Goal: Information Seeking & Learning: Learn about a topic

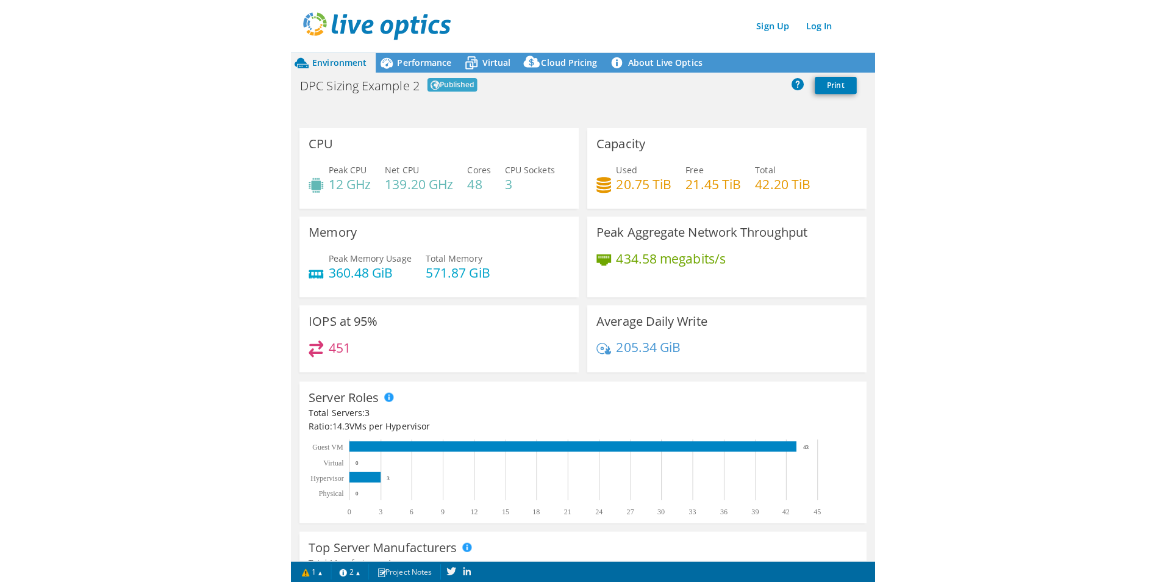
scroll to position [183, 0]
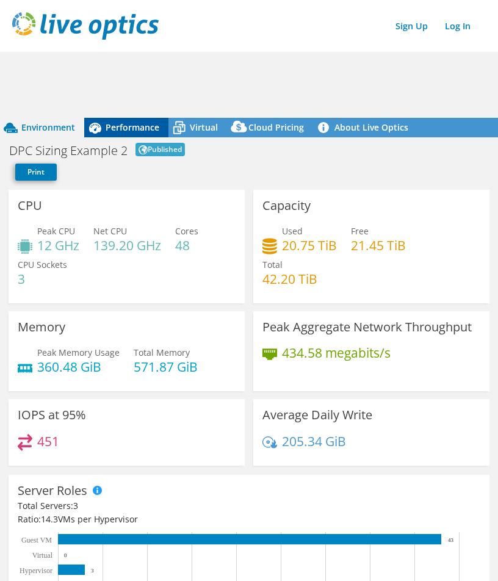
click at [127, 124] on span "Performance" at bounding box center [133, 127] width 54 height 12
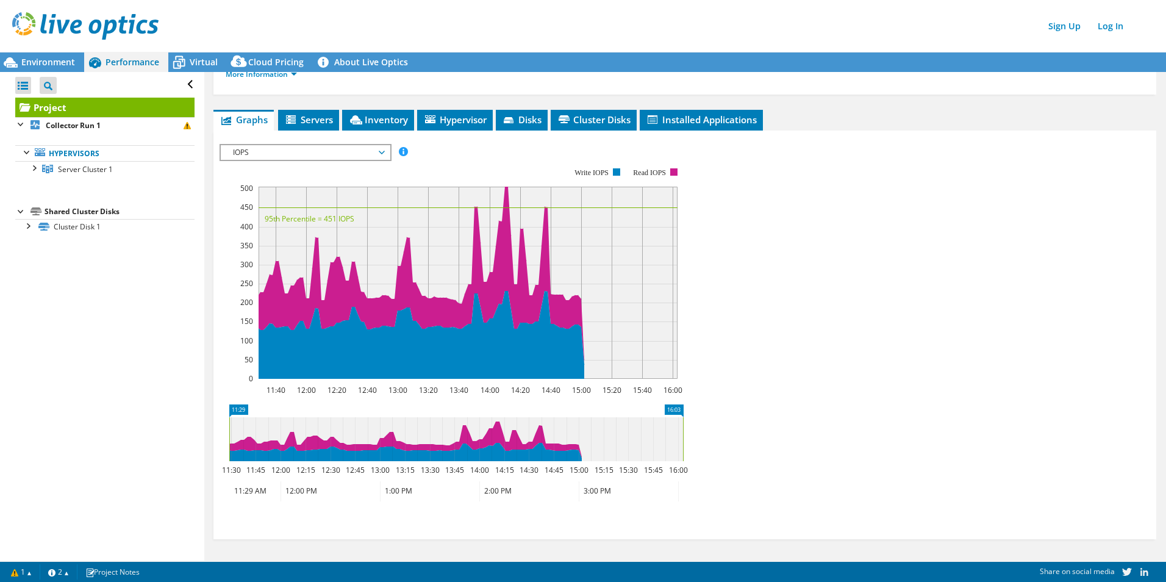
scroll to position [158, 0]
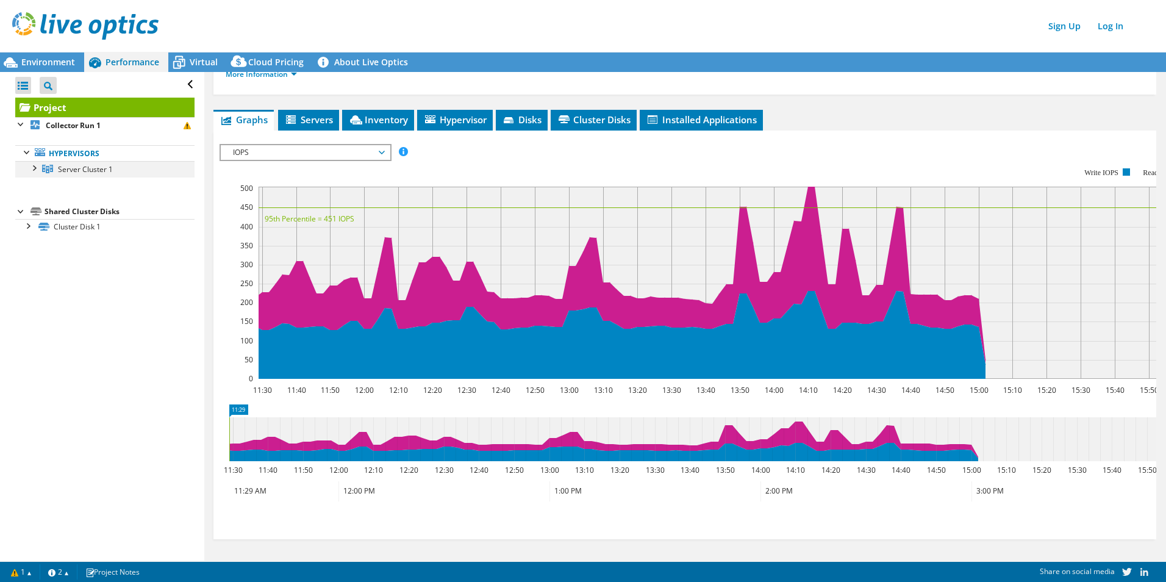
click at [32, 170] on div at bounding box center [33, 167] width 12 height 12
click at [83, 154] on link "Hypervisors" at bounding box center [104, 153] width 179 height 16
click at [91, 171] on span "Server Cluster 1" at bounding box center [85, 169] width 55 height 10
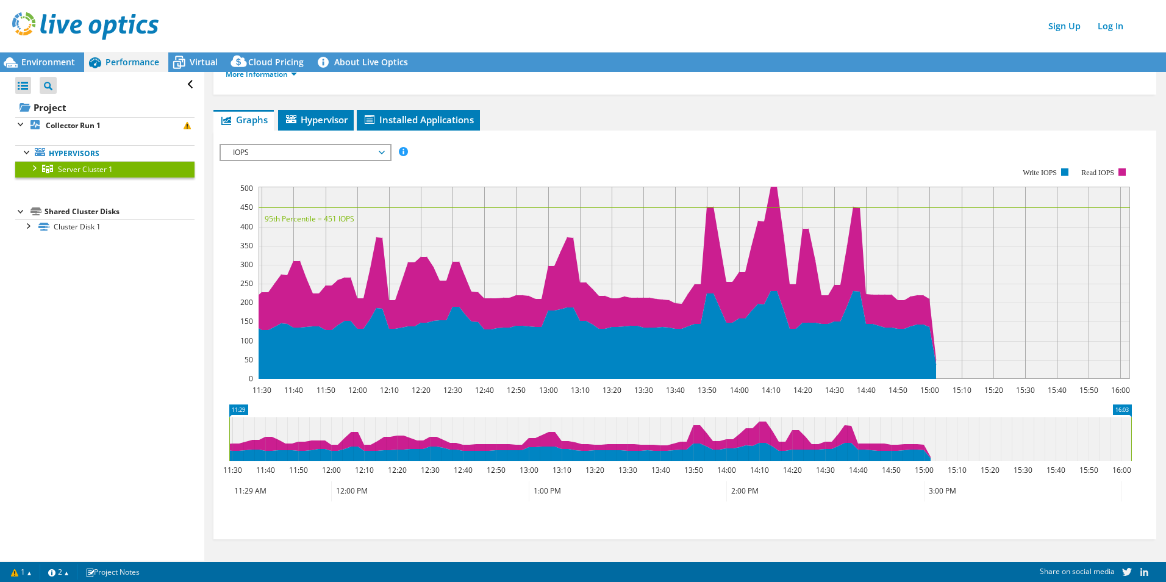
scroll to position [137, 0]
click at [80, 123] on b "Collector Run 1" at bounding box center [73, 125] width 55 height 10
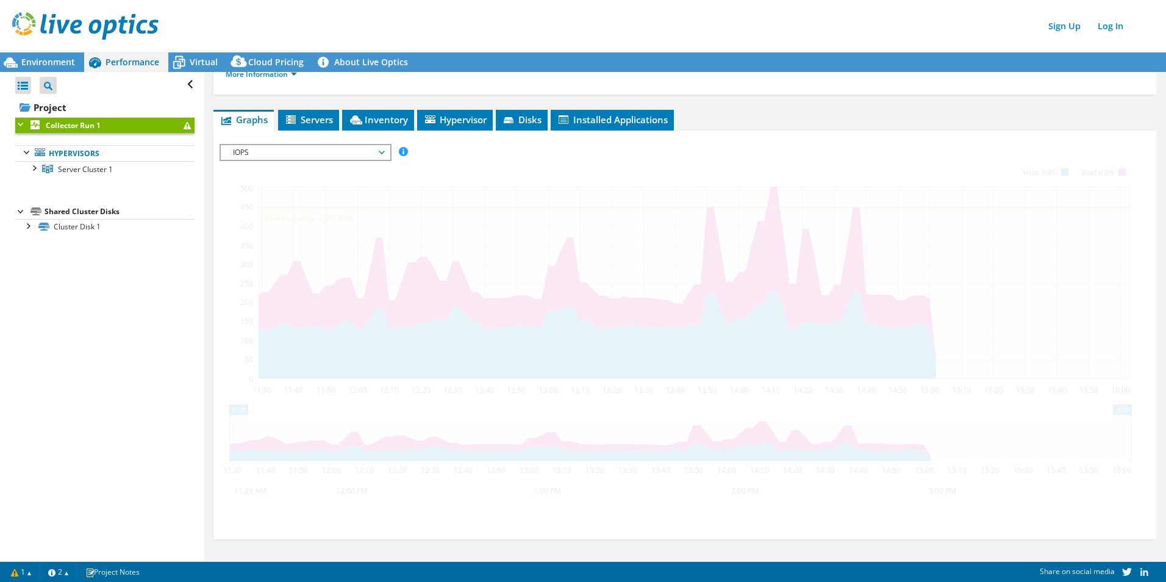
scroll to position [158, 0]
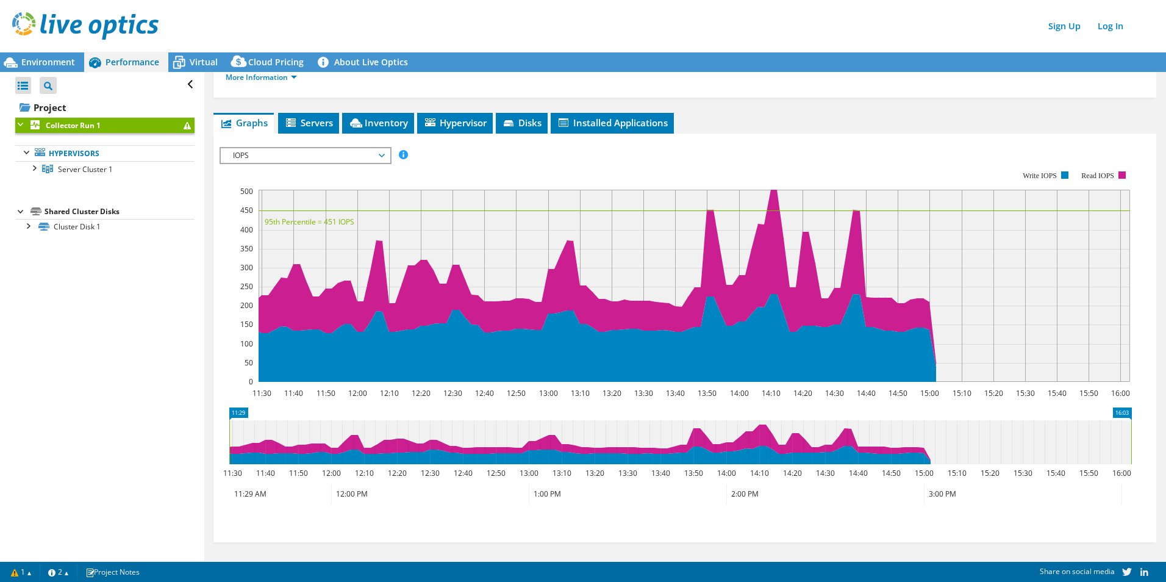
click at [52, 74] on div "Project Tree Filter" at bounding box center [51, 85] width 23 height 26
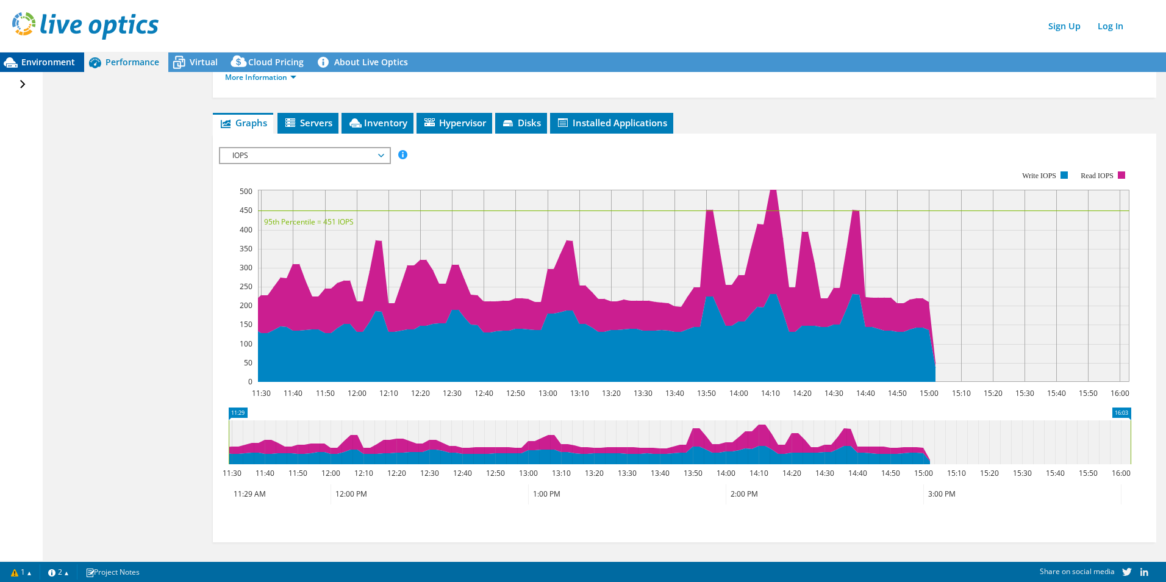
click at [52, 65] on span "Environment" at bounding box center [48, 62] width 54 height 12
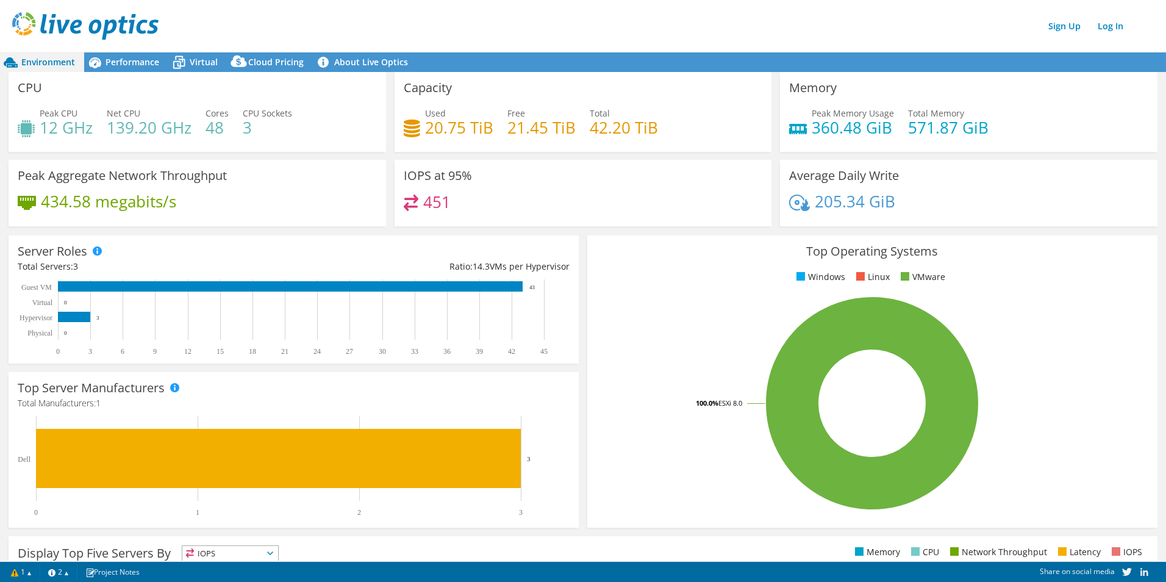
click at [25, 88] on h3 "CPU" at bounding box center [30, 87] width 24 height 13
click at [52, 127] on h4 "12 GHz" at bounding box center [66, 127] width 53 height 13
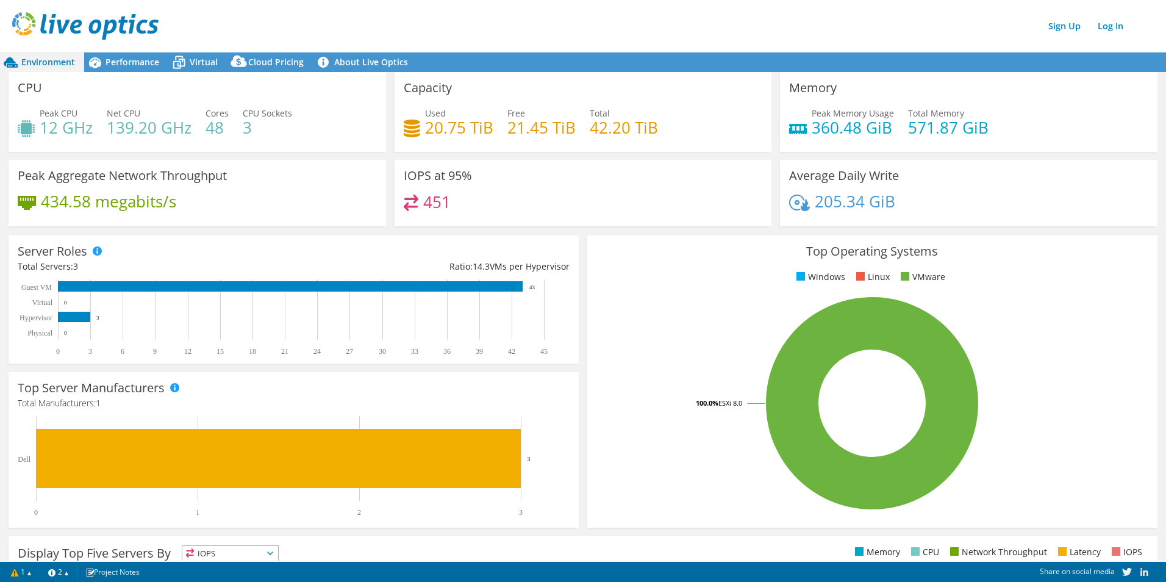
drag, startPoint x: 52, startPoint y: 127, endPoint x: 210, endPoint y: 135, distance: 158.2
click at [210, 134] on h4 "48" at bounding box center [217, 127] width 23 height 13
click at [237, 133] on div "Peak CPU 12 GHz Net CPU 139.20 GHz Cores 48 CPU Sockets 3" at bounding box center [197, 127] width 359 height 40
click at [258, 150] on div "CPU Peak CPU 12 GHz Net CPU 139.20 GHz Cores 48 CPU Sockets 3" at bounding box center [198, 112] width 378 height 80
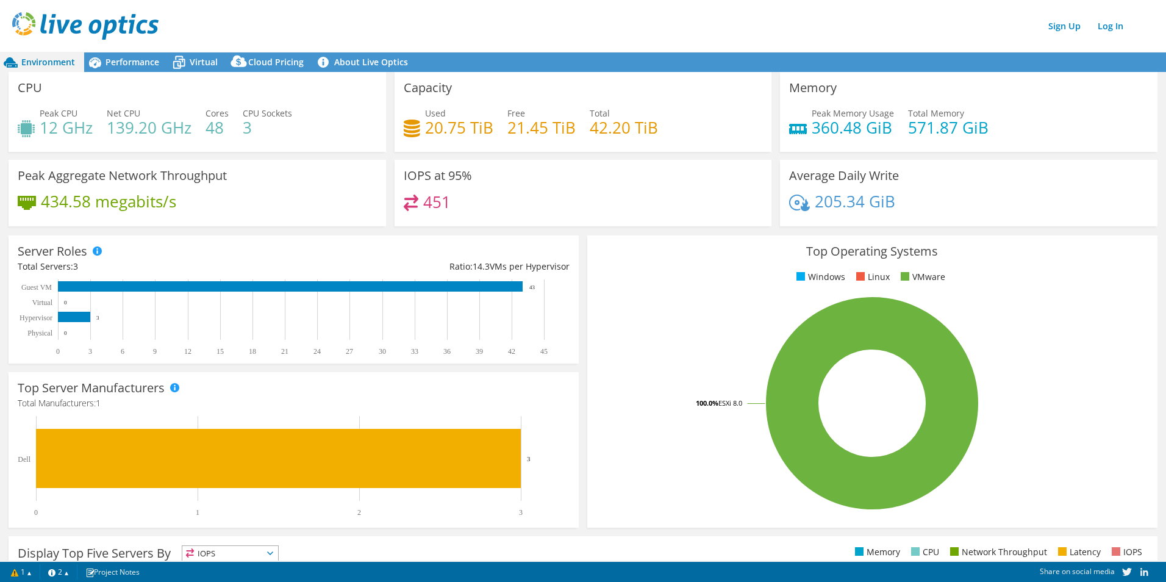
click at [196, 121] on div "Peak CPU 12 GHz Net CPU 139.20 GHz Cores 48 CPU Sockets 3" at bounding box center [197, 127] width 359 height 40
click at [212, 131] on h4 "48" at bounding box center [217, 127] width 23 height 13
drag, startPoint x: 212, startPoint y: 131, endPoint x: 249, endPoint y: 158, distance: 45.4
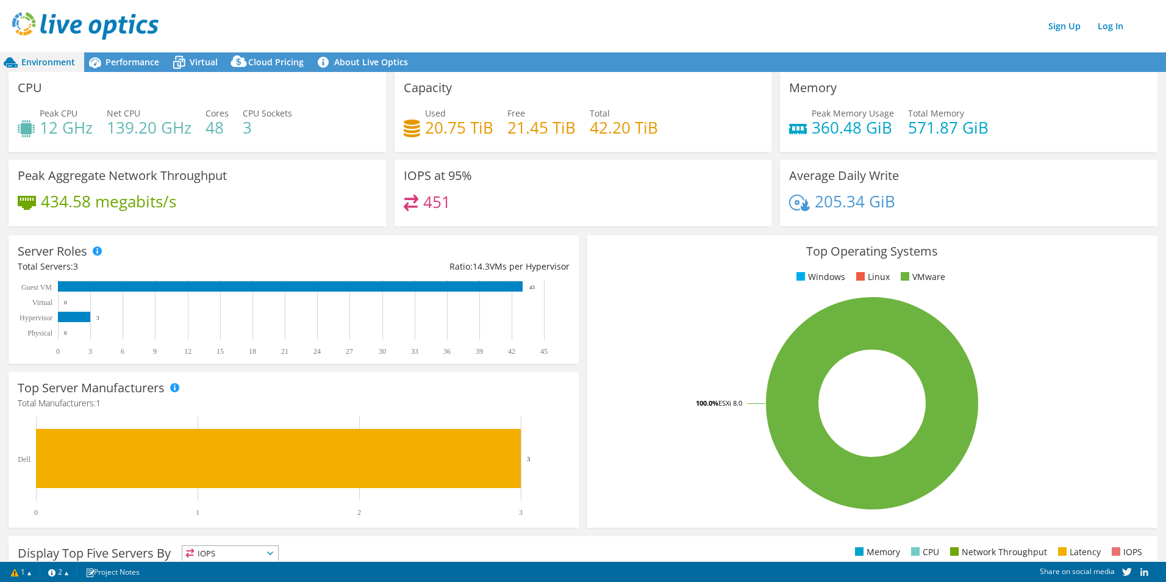
click at [249, 158] on div "CPU Peak CPU 12 GHz Net CPU 139.20 GHz Cores 48 CPU Sockets 3" at bounding box center [197, 116] width 386 height 88
click at [106, 58] on span "Performance" at bounding box center [133, 62] width 54 height 12
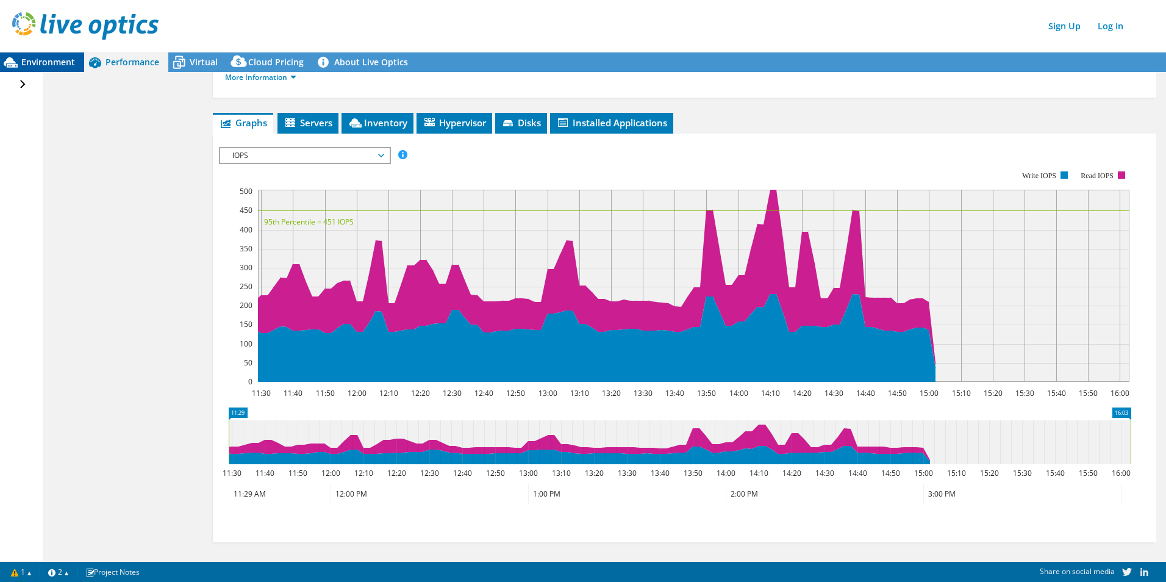
click at [55, 65] on span "Environment" at bounding box center [48, 62] width 54 height 12
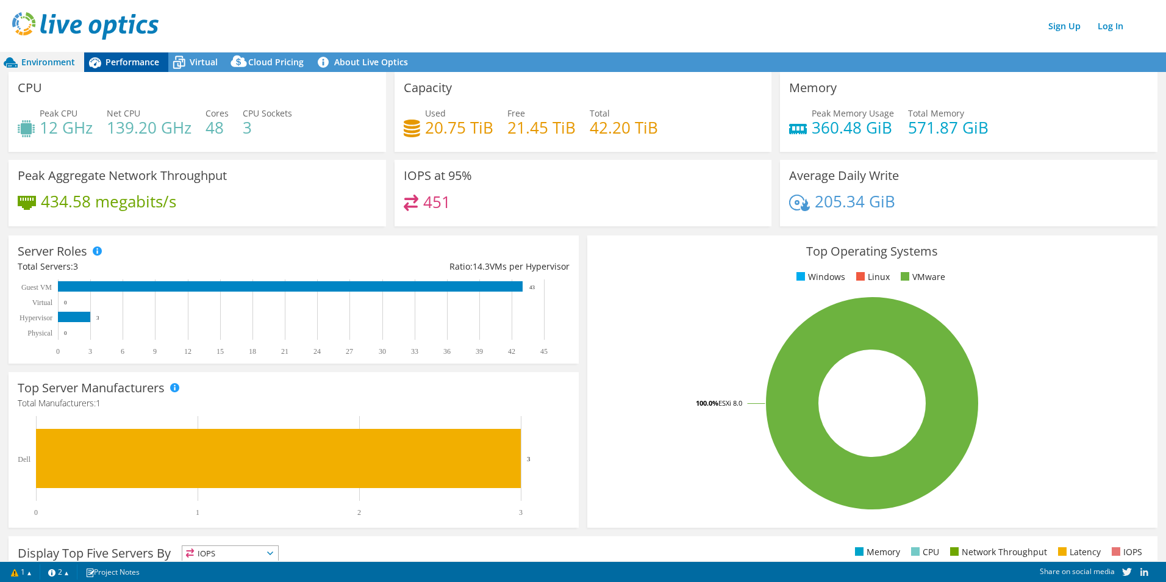
click at [110, 62] on span "Performance" at bounding box center [133, 62] width 54 height 12
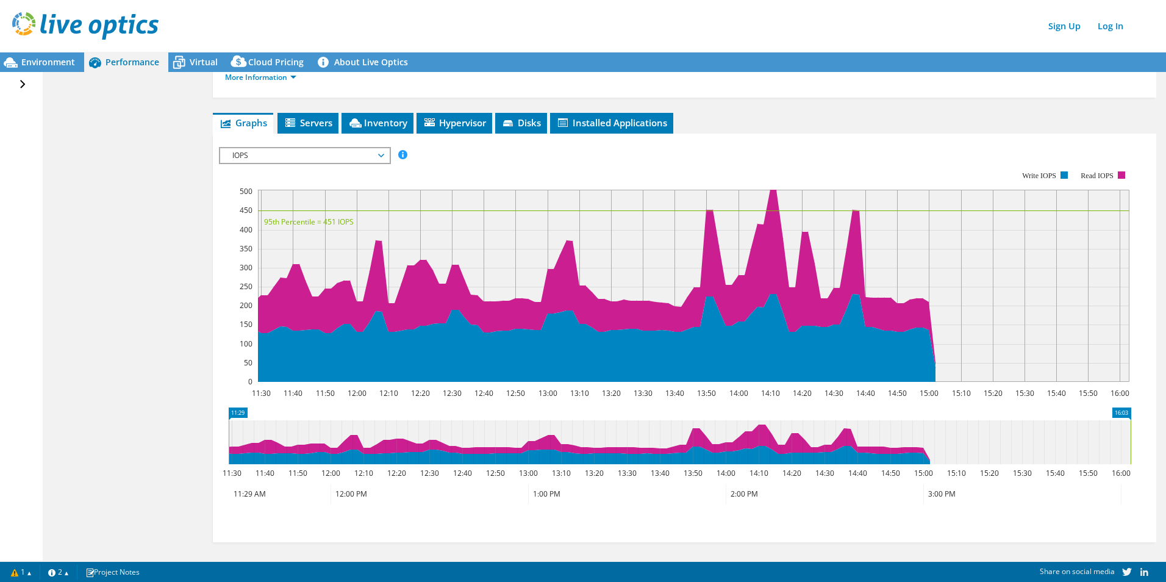
click at [21, 88] on div "Open All Close All Project Tree Filter" at bounding box center [24, 85] width 18 height 26
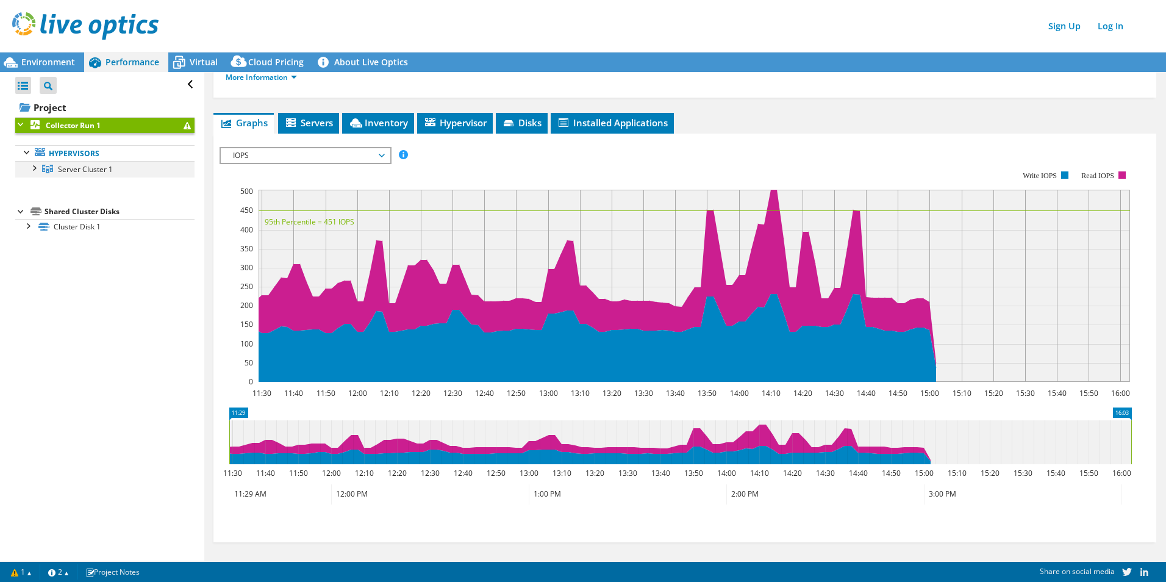
click at [34, 167] on div at bounding box center [33, 167] width 12 height 12
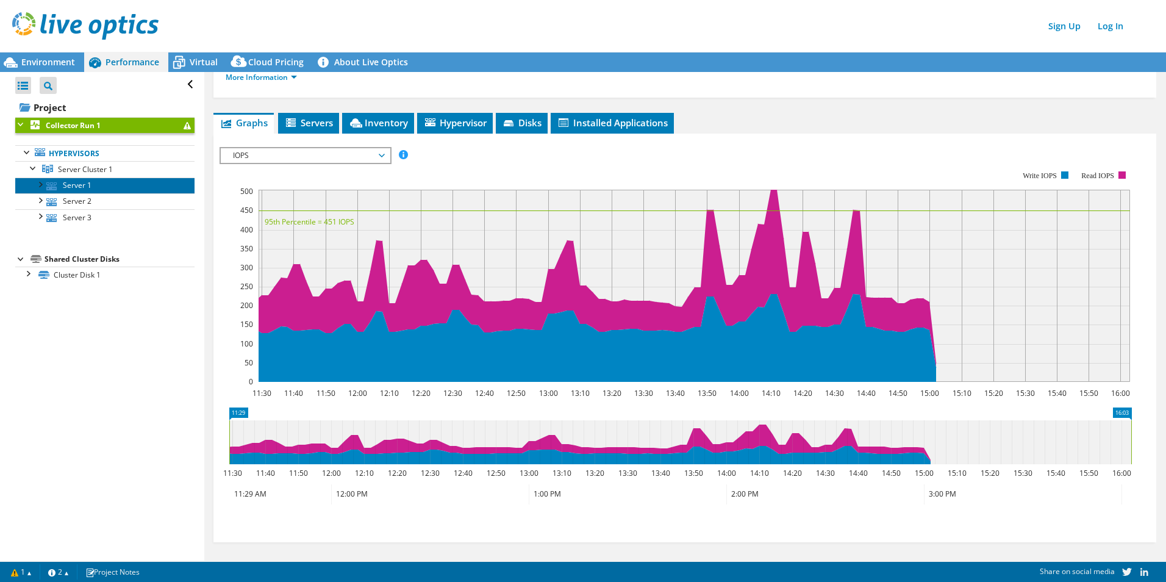
click at [79, 189] on link "Server 1" at bounding box center [104, 186] width 179 height 16
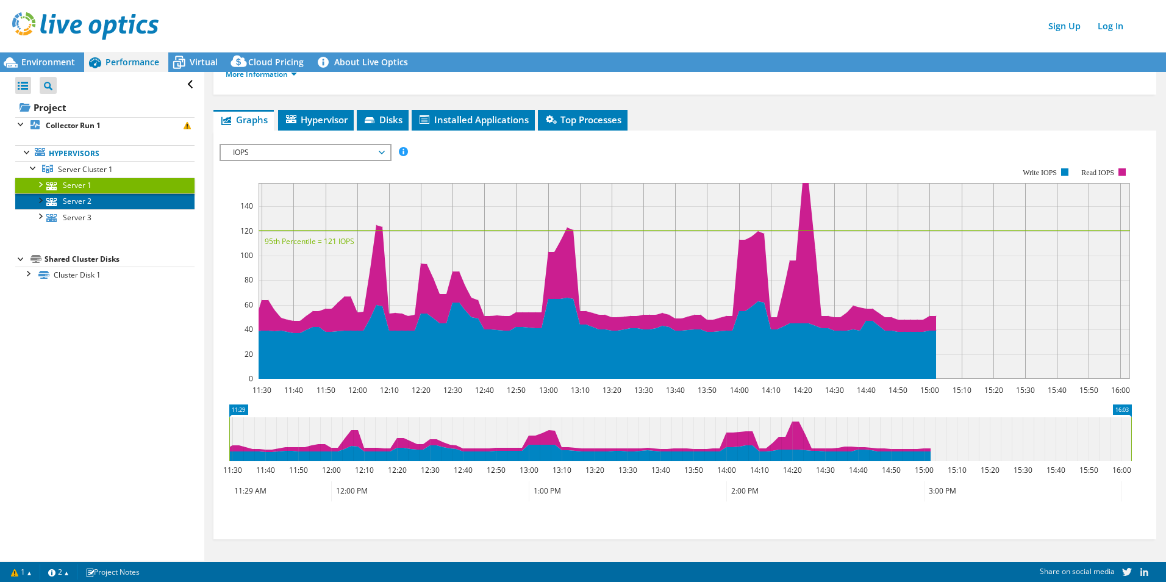
click at [91, 203] on link "Server 2" at bounding box center [104, 201] width 179 height 16
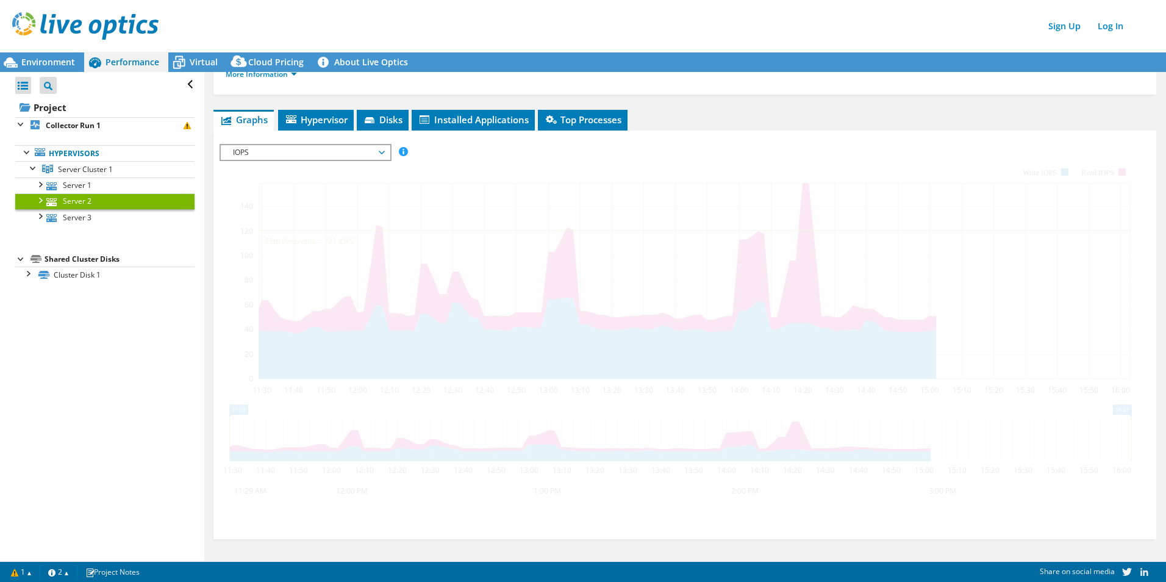
scroll to position [146, 0]
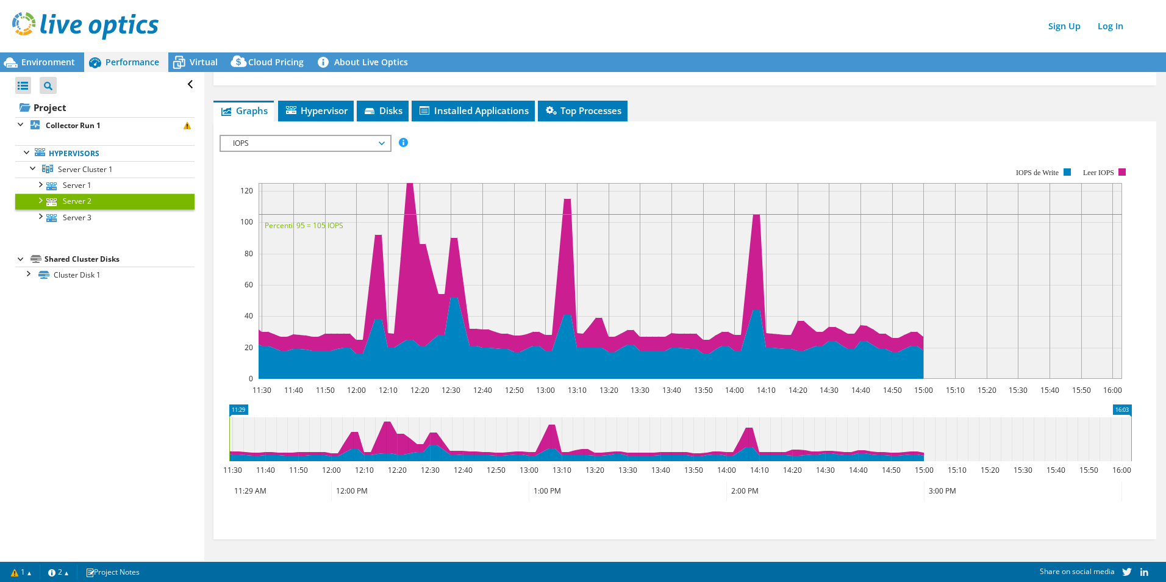
click at [41, 200] on div at bounding box center [40, 199] width 12 height 12
click at [57, 152] on link "Hypervisors" at bounding box center [104, 153] width 179 height 16
click at [82, 171] on span "Server Cluster 1" at bounding box center [85, 169] width 55 height 10
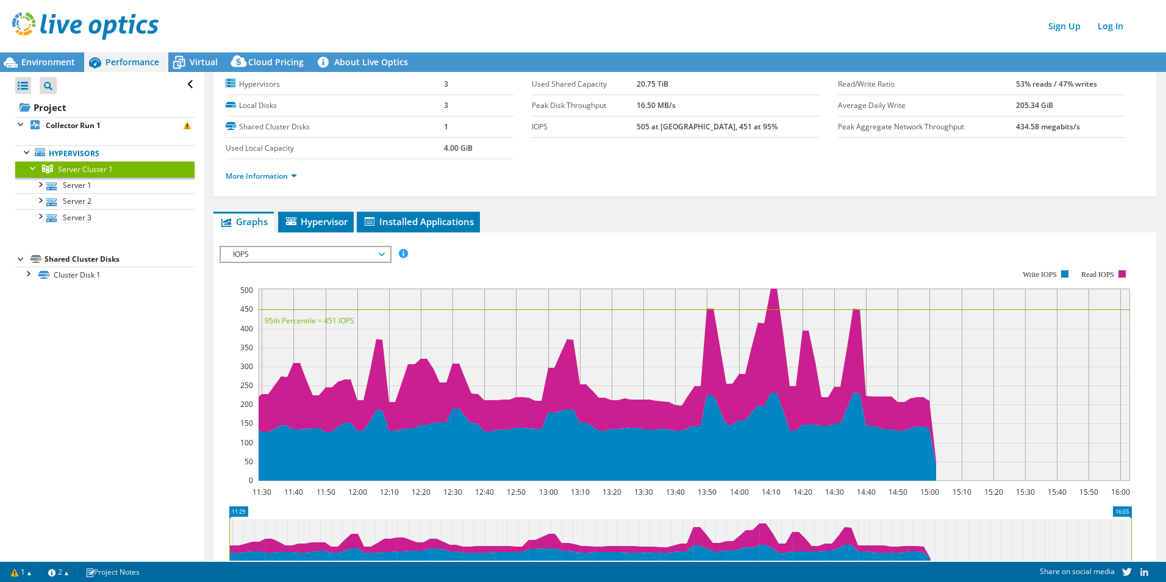
scroll to position [0, 0]
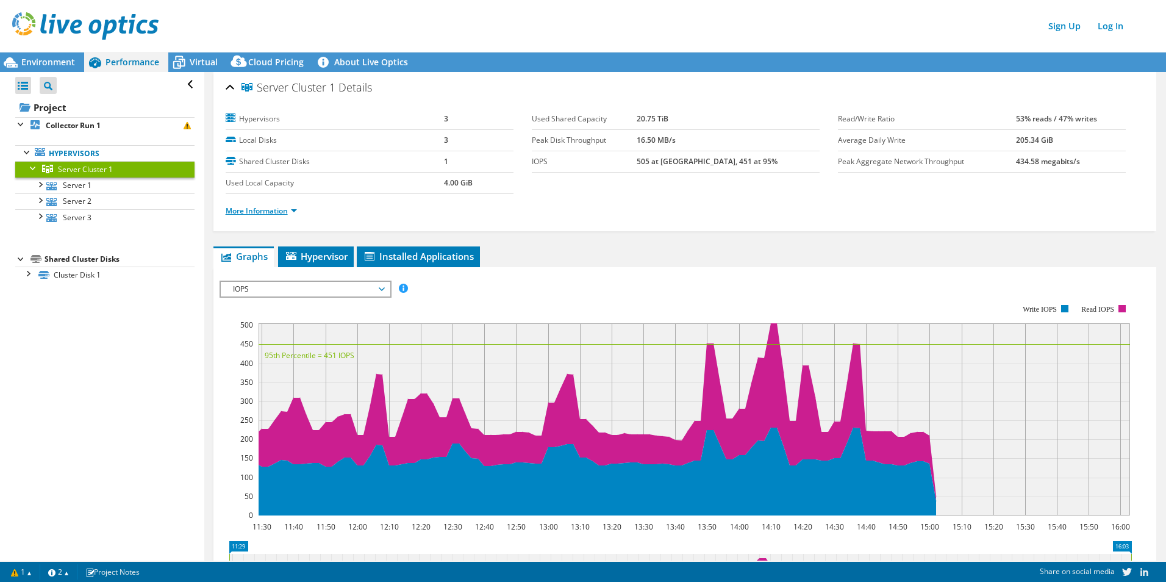
click at [260, 209] on link "More Information" at bounding box center [261, 211] width 71 height 10
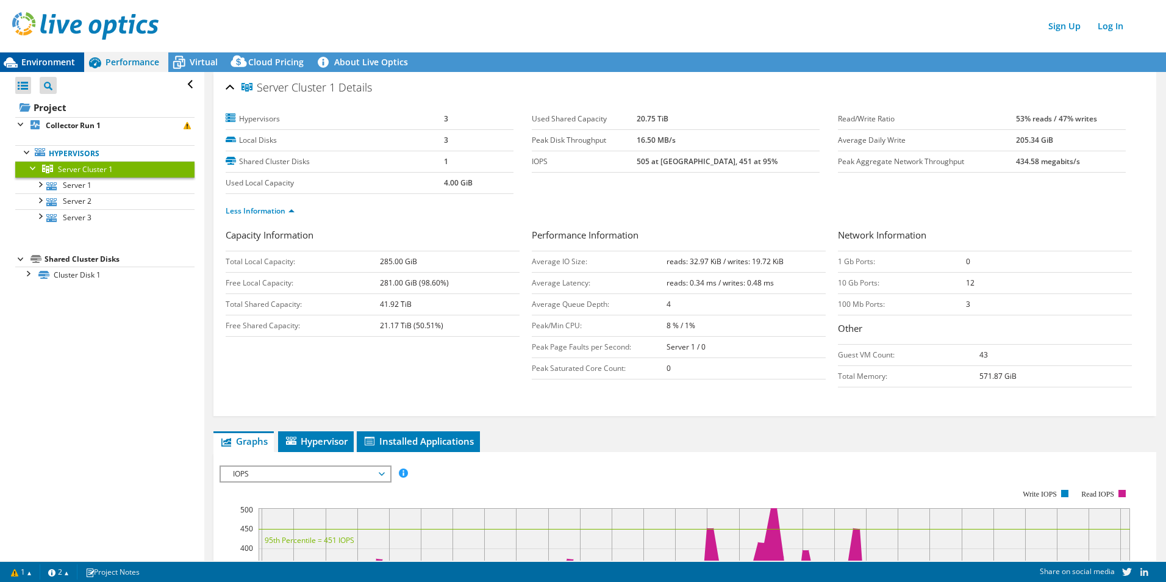
click at [46, 56] on span "Environment" at bounding box center [48, 62] width 54 height 12
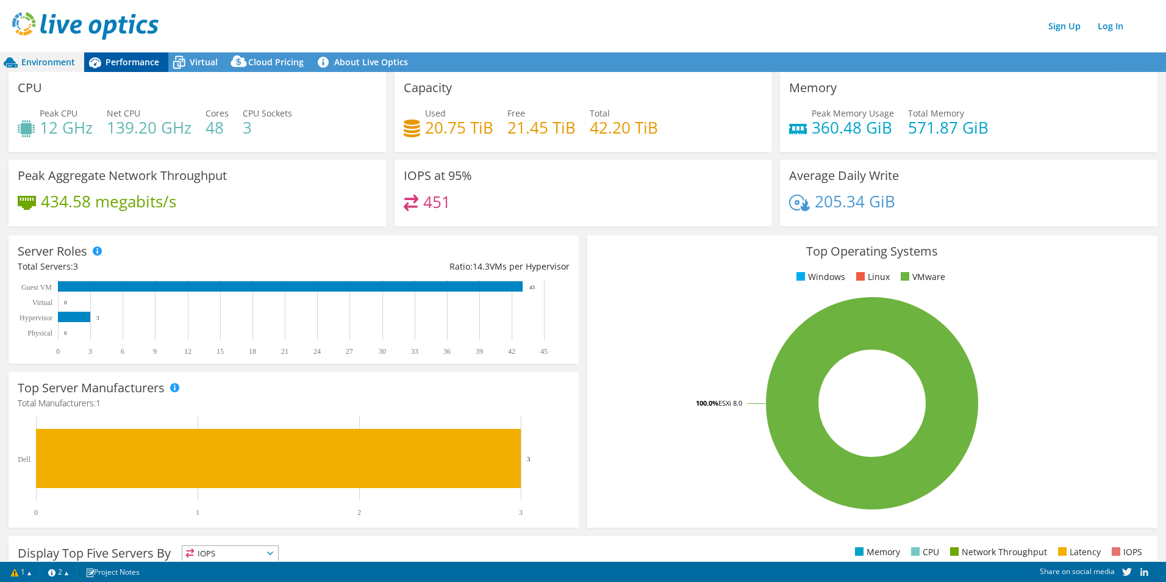
click at [123, 62] on span "Performance" at bounding box center [133, 62] width 54 height 12
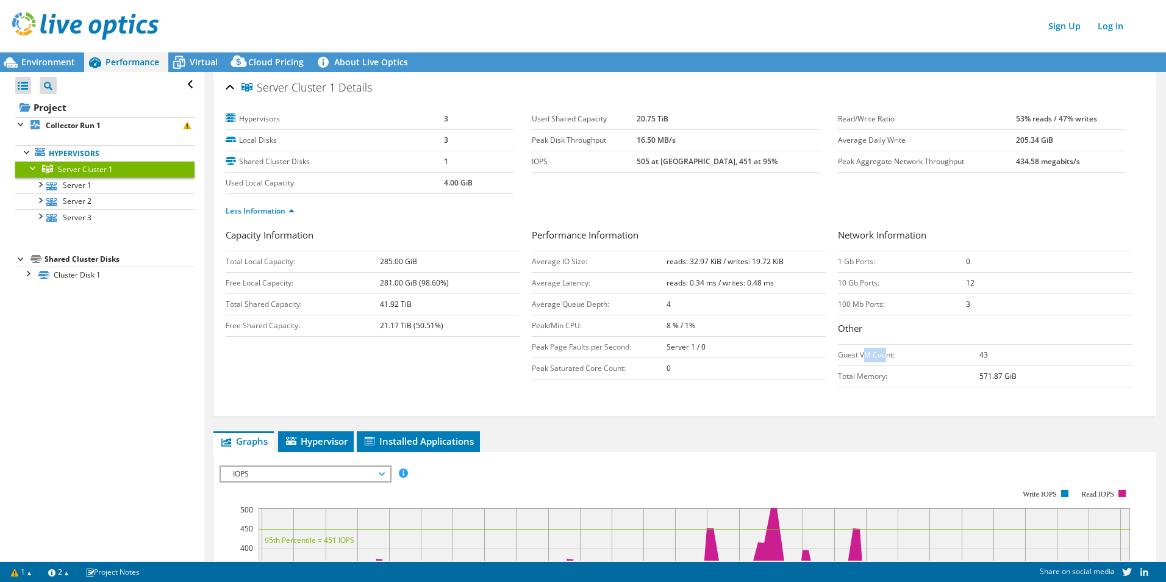
drag, startPoint x: 868, startPoint y: 353, endPoint x: 881, endPoint y: 353, distance: 12.8
click at [579, 353] on td "Guest VM Count:" at bounding box center [909, 355] width 142 height 21
drag, startPoint x: 881, startPoint y: 353, endPoint x: 930, endPoint y: 376, distance: 54.0
click at [579, 376] on td "Total Memory:" at bounding box center [909, 376] width 142 height 21
click at [204, 68] on div "Virtual" at bounding box center [197, 62] width 59 height 20
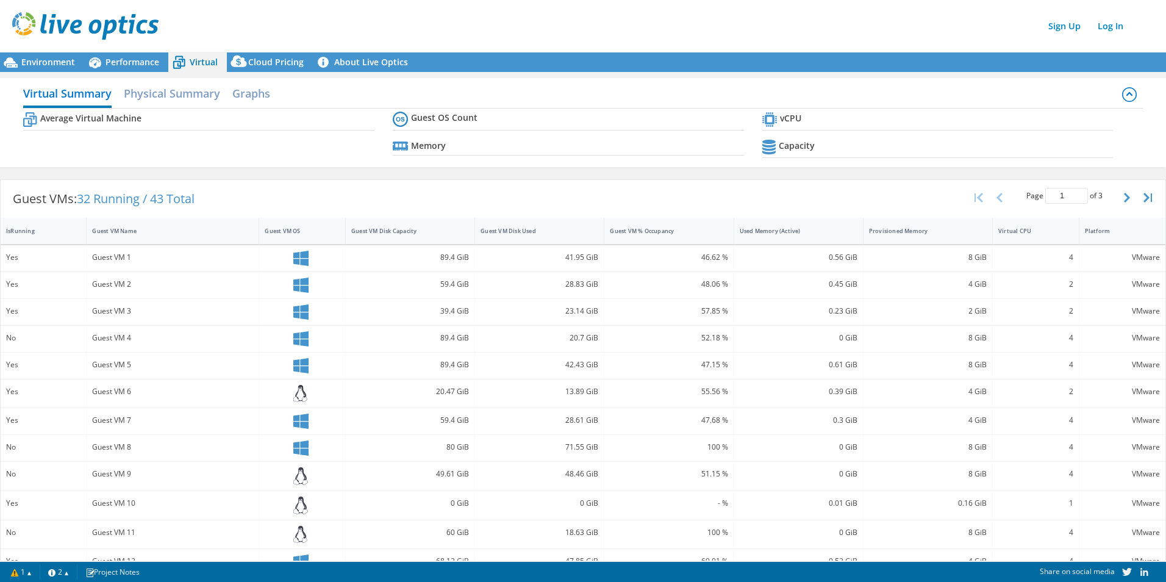
click at [321, 138] on div "Average Virtual Machine Guest OS Count Memory vCPU Capacity" at bounding box center [583, 137] width 1120 height 56
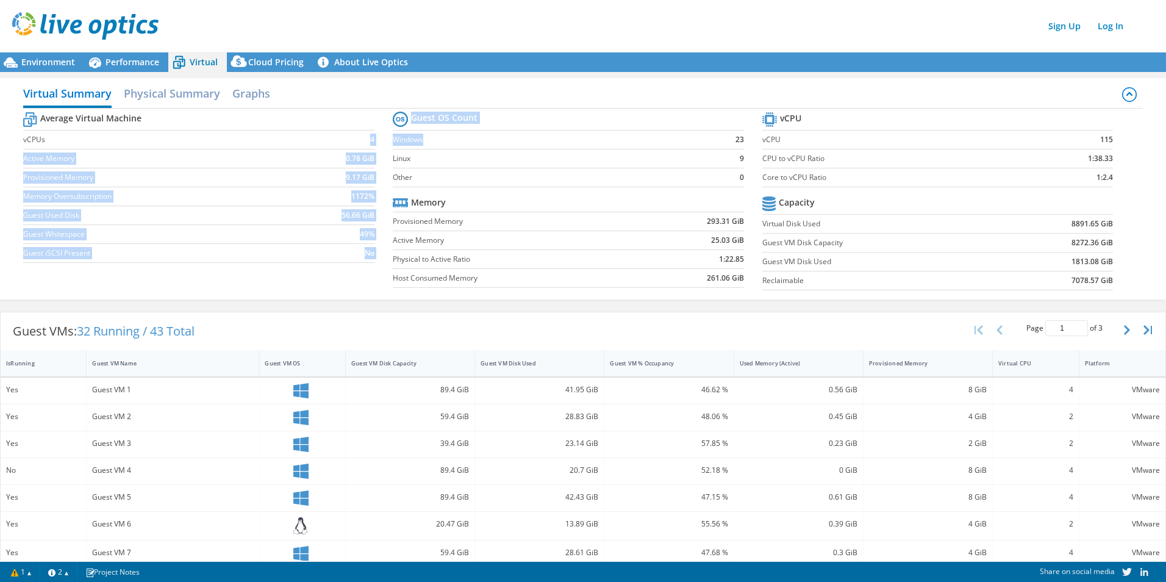
drag, startPoint x: 357, startPoint y: 140, endPoint x: 453, endPoint y: 149, distance: 96.8
click at [450, 149] on div "Average Virtual Machine vCPUs 4 Active Memory 0.78 GiB Provisioned Memory 9.17 …" at bounding box center [583, 203] width 1120 height 188
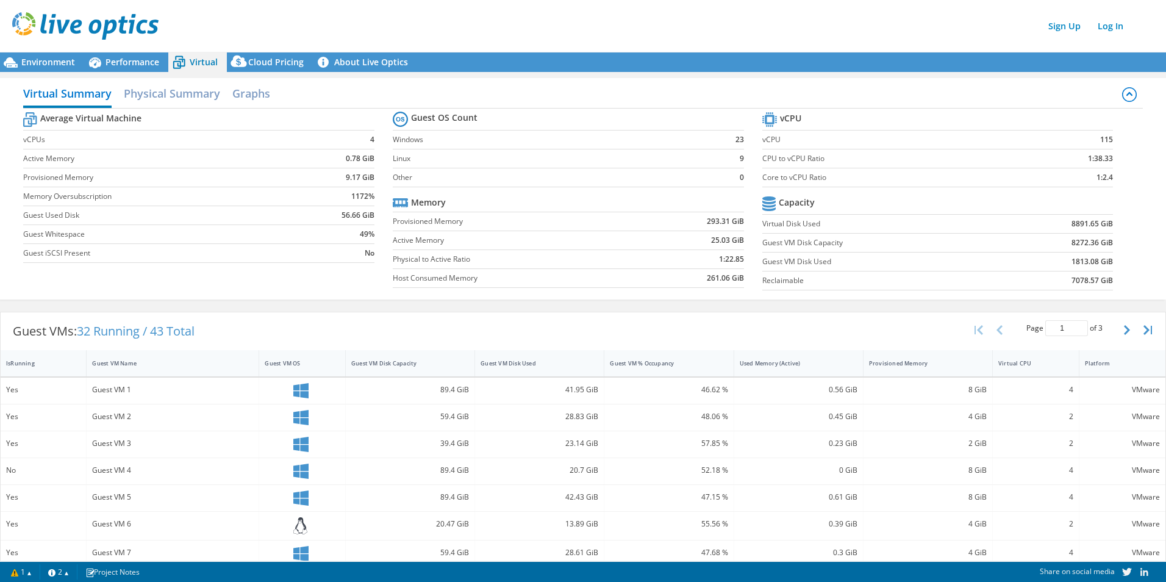
click at [579, 228] on td "8891.65 GiB" at bounding box center [1056, 224] width 113 height 19
click at [126, 57] on span "Performance" at bounding box center [133, 62] width 54 height 12
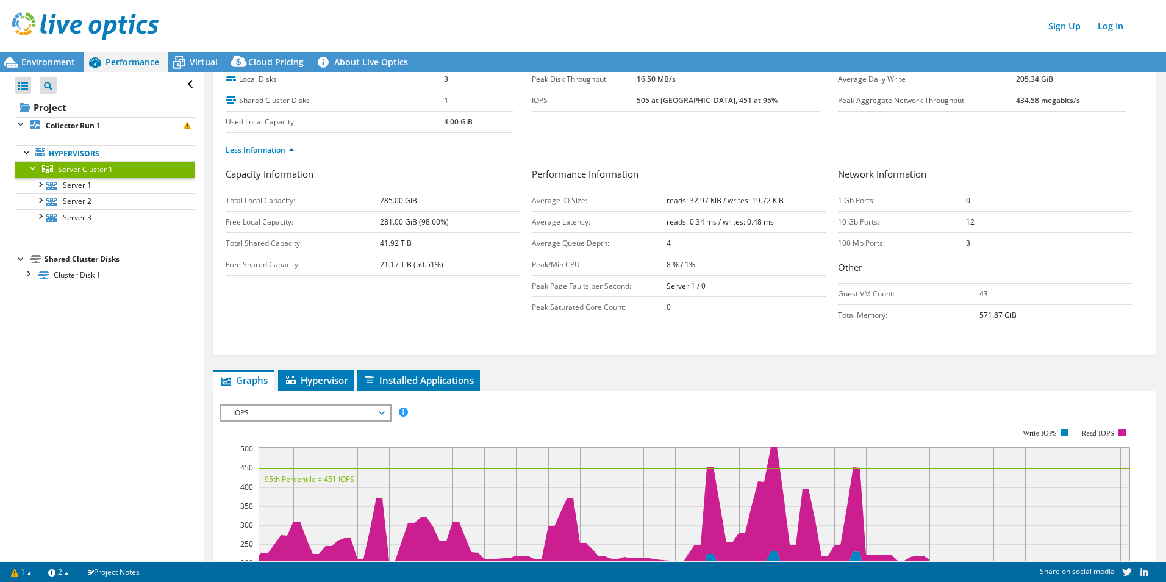
scroll to position [0, 0]
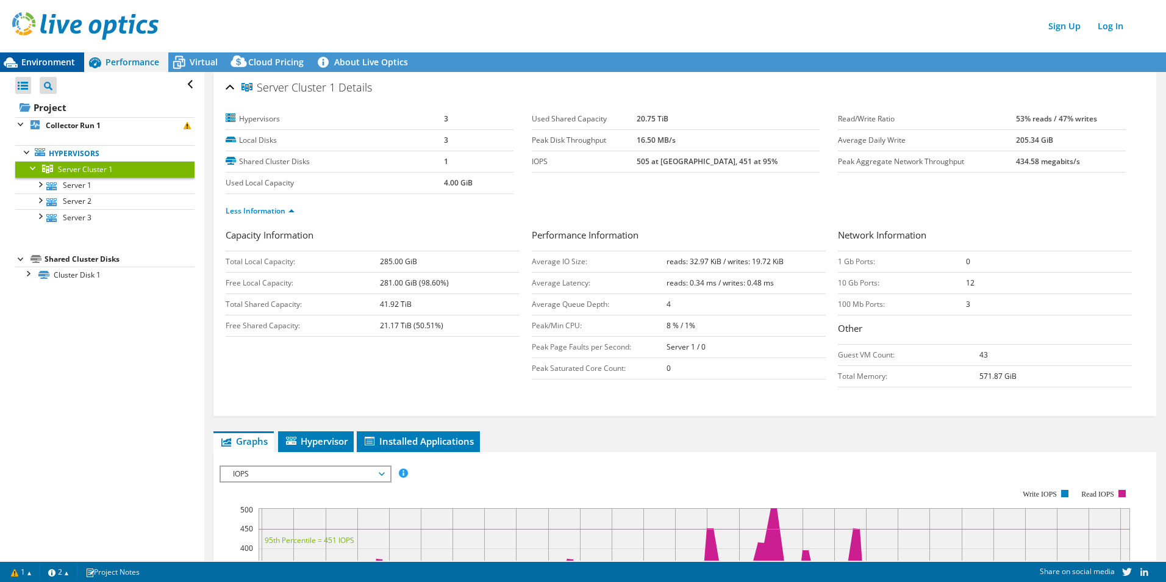
click at [58, 59] on span "Environment" at bounding box center [48, 62] width 54 height 12
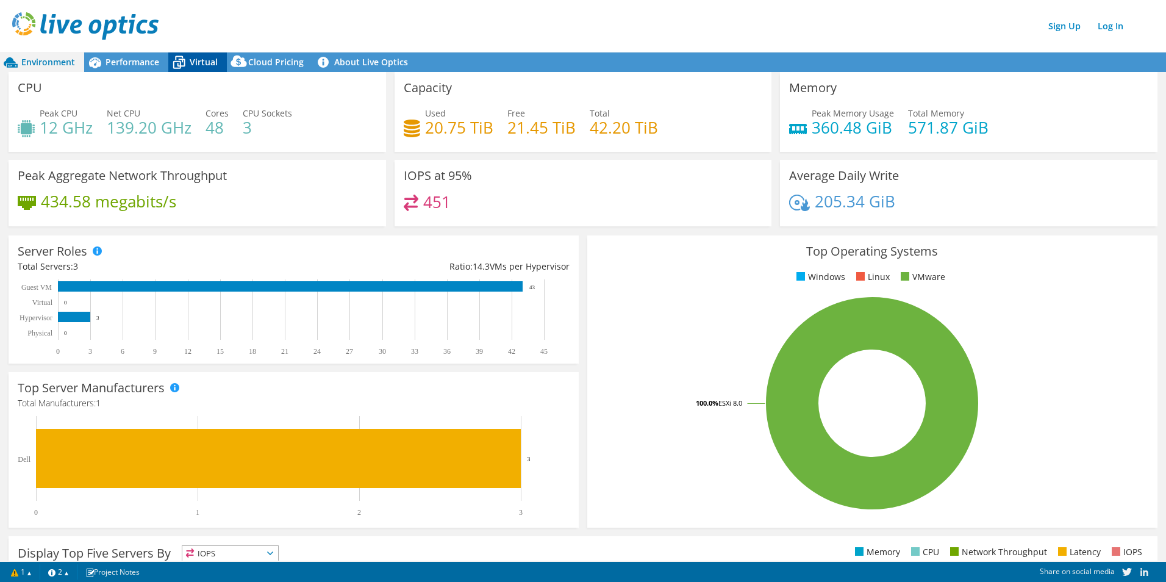
click at [192, 61] on span "Virtual" at bounding box center [204, 62] width 28 height 12
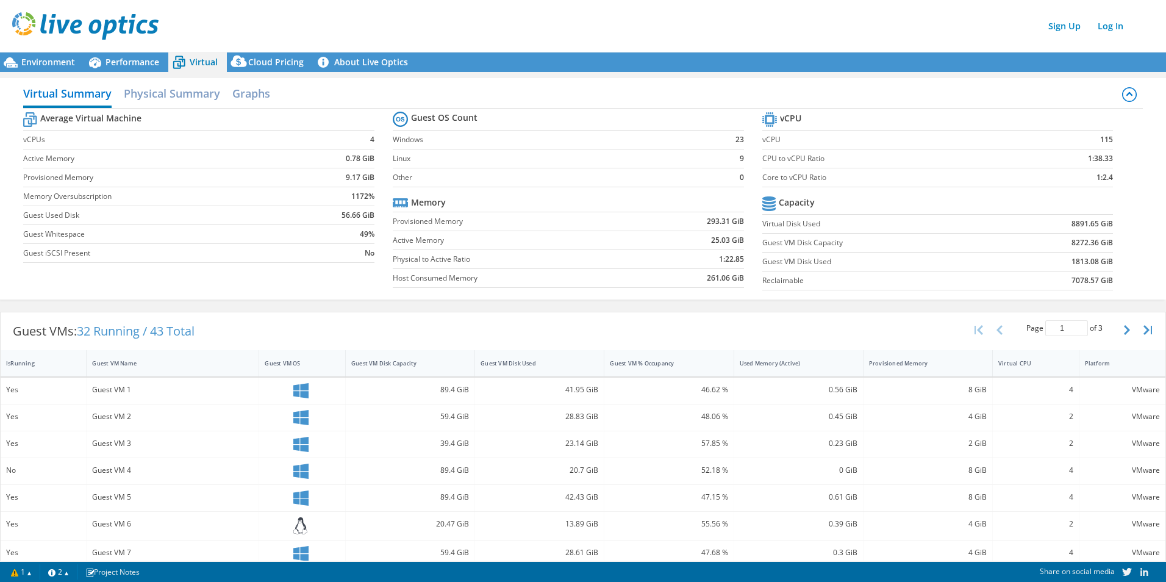
click at [303, 135] on td "4" at bounding box center [336, 140] width 77 height 19
click at [135, 96] on h2 "Physical Summary" at bounding box center [172, 94] width 96 height 27
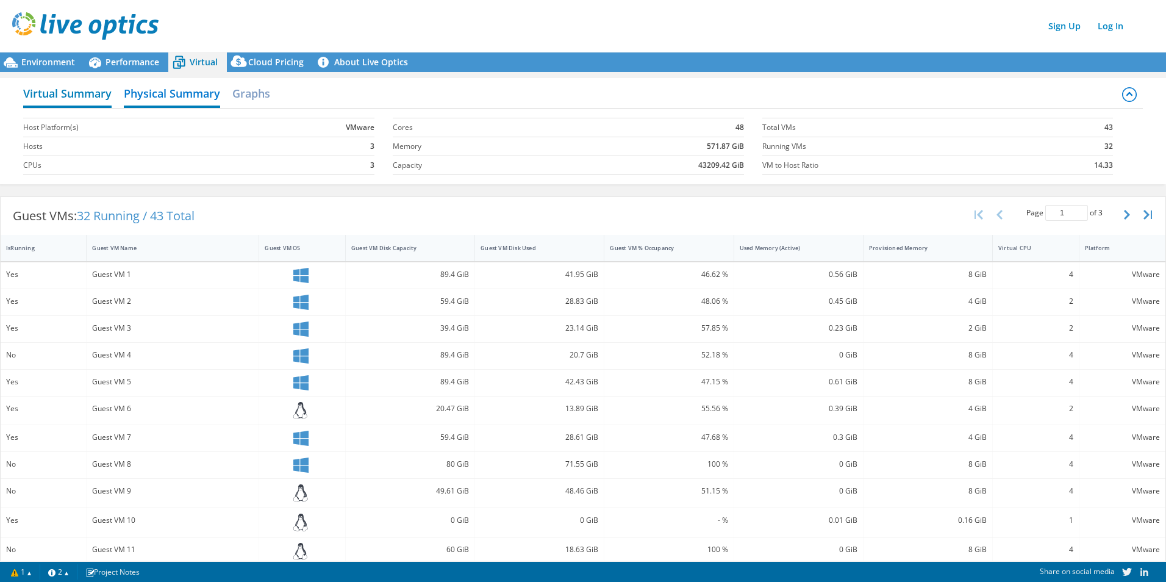
click at [81, 93] on h2 "Virtual Summary" at bounding box center [67, 94] width 88 height 27
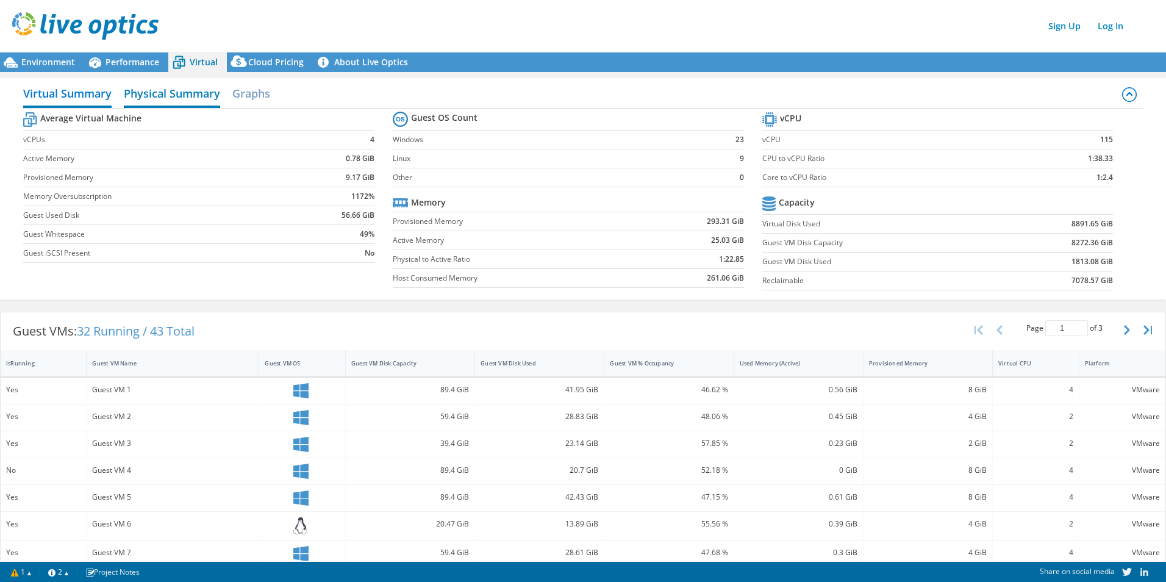
click at [125, 86] on h2 "Physical Summary" at bounding box center [172, 94] width 96 height 27
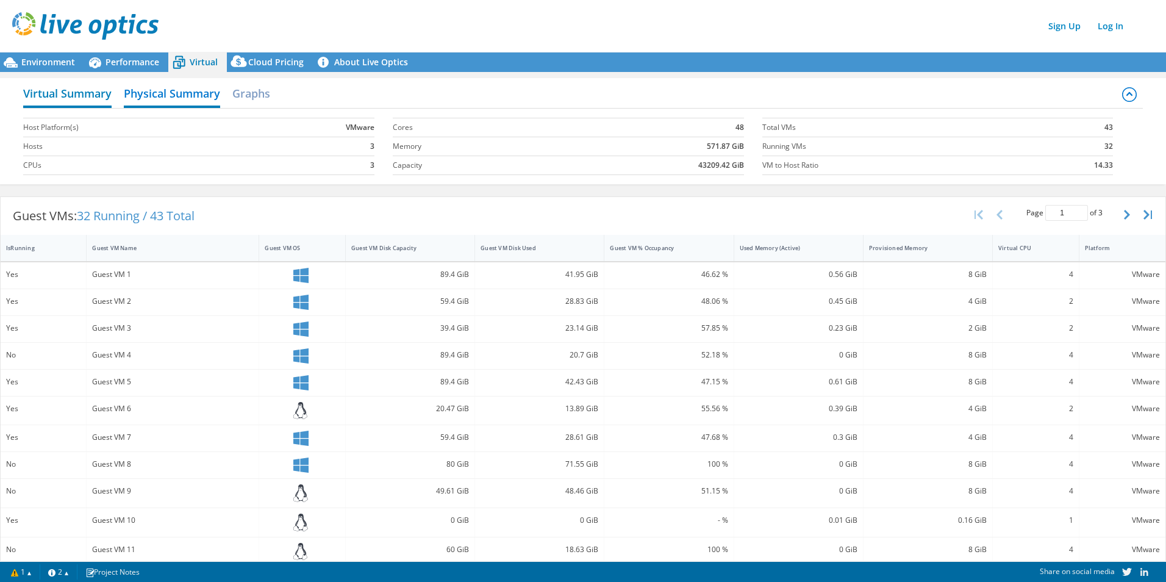
click at [82, 92] on h2 "Virtual Summary" at bounding box center [67, 94] width 88 height 27
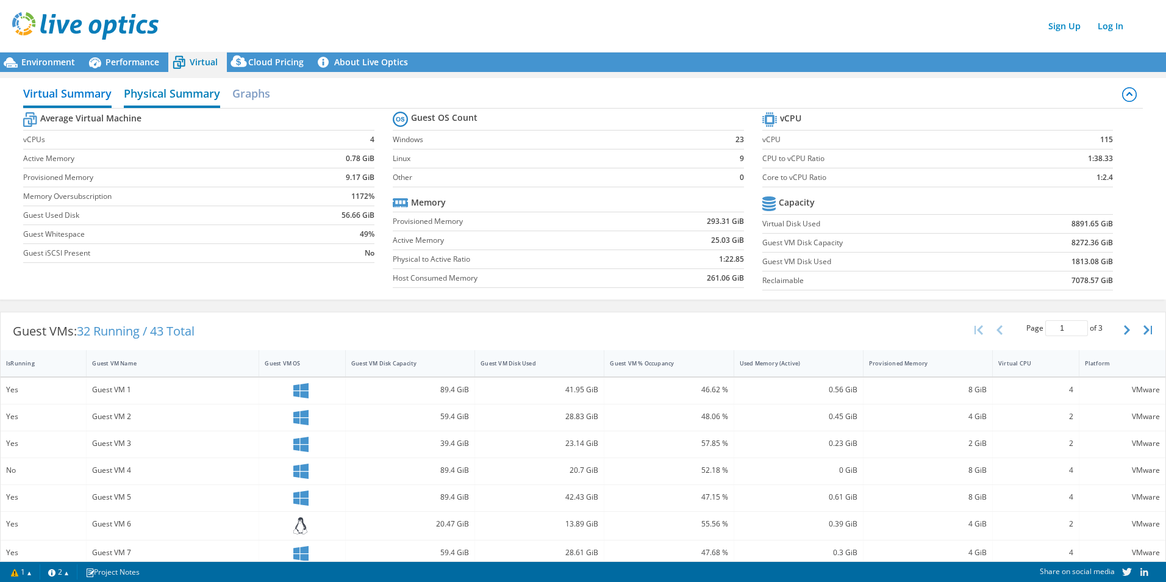
click at [160, 95] on h2 "Physical Summary" at bounding box center [172, 94] width 96 height 27
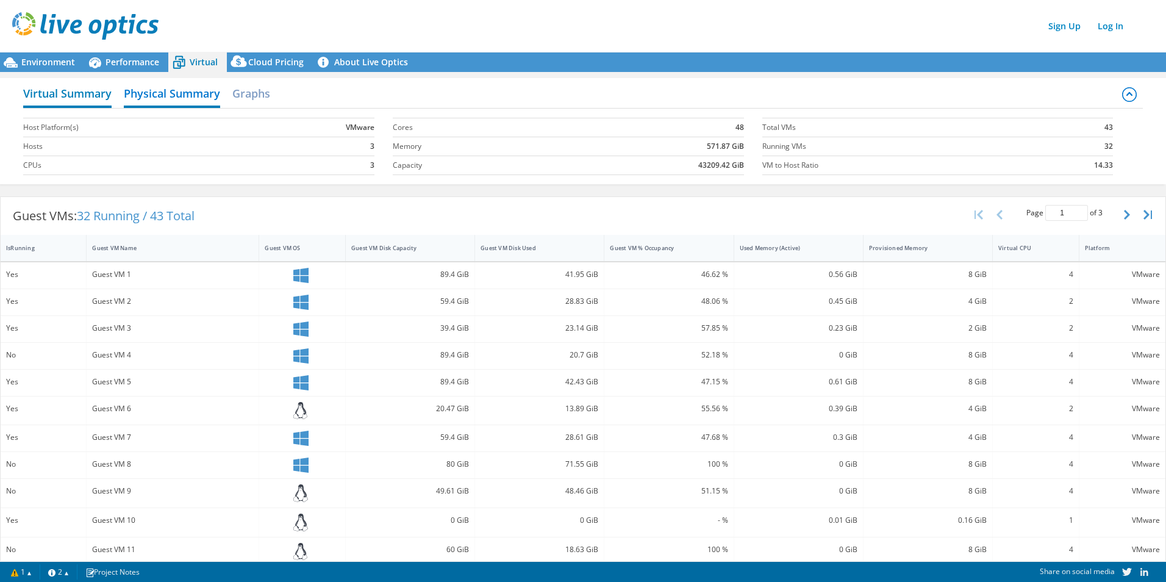
click at [82, 96] on h2 "Virtual Summary" at bounding box center [67, 94] width 88 height 27
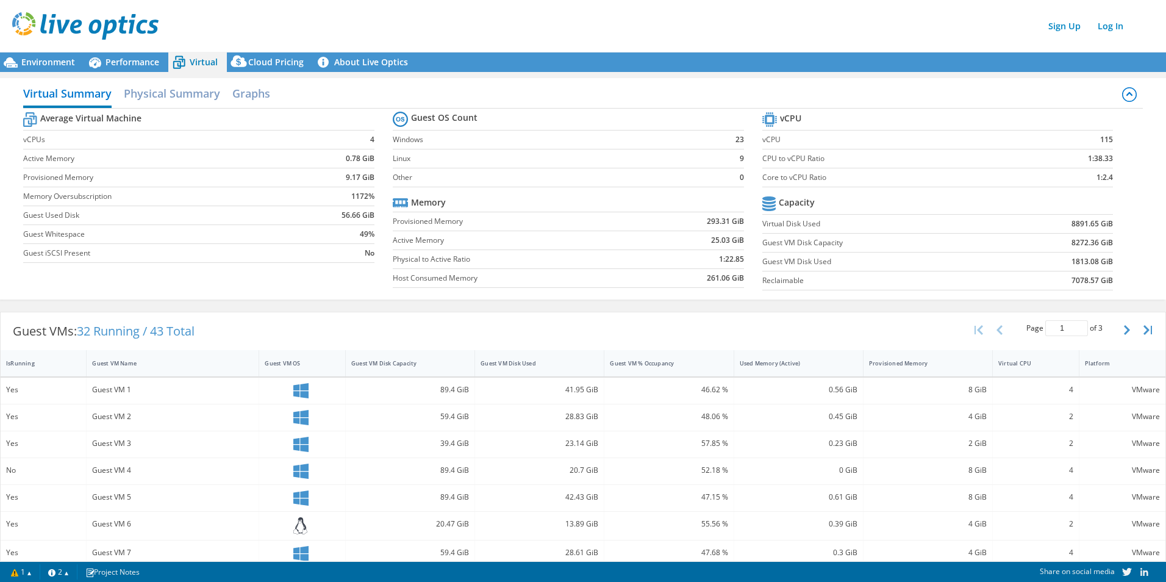
click at [468, 270] on td "Host Consumed Memory" at bounding box center [517, 278] width 249 height 19
click at [55, 62] on span "Environment" at bounding box center [48, 62] width 54 height 12
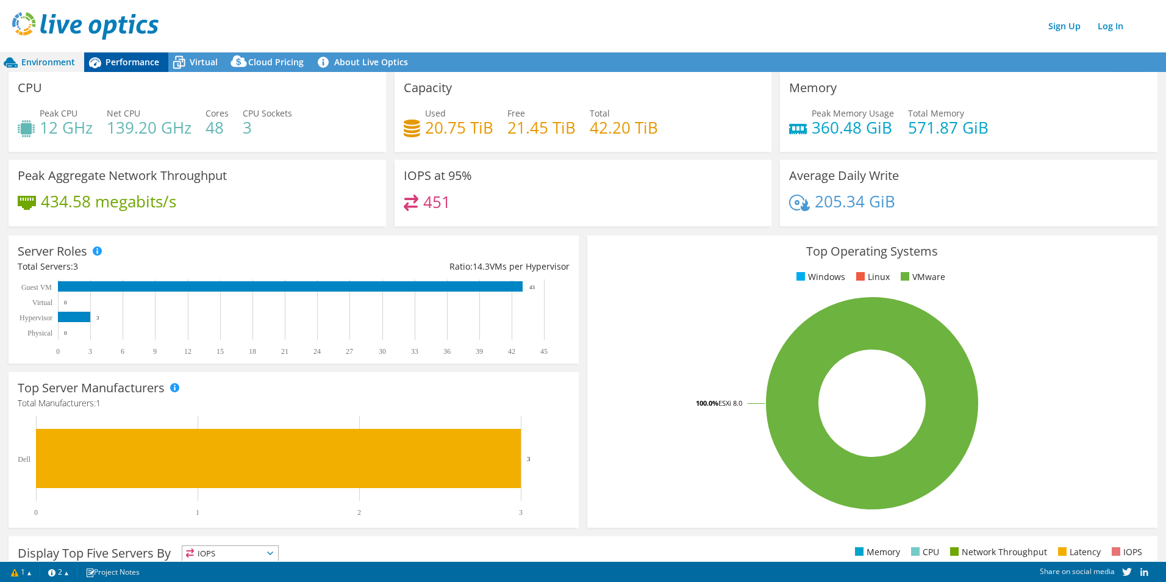
click at [156, 57] on span "Performance" at bounding box center [133, 62] width 54 height 12
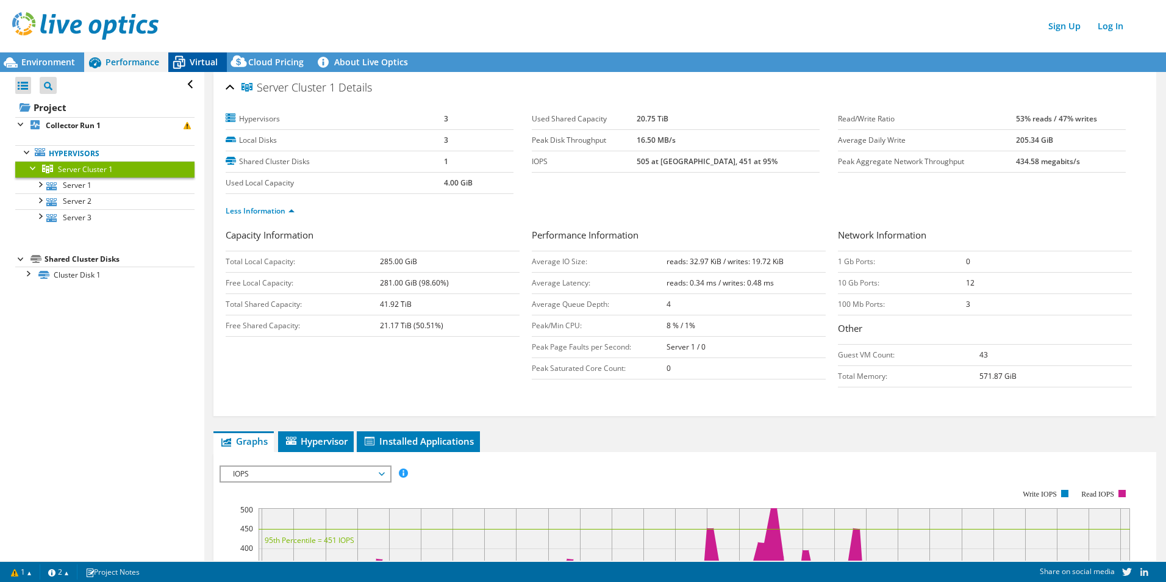
click at [200, 58] on span "Virtual" at bounding box center [204, 62] width 28 height 12
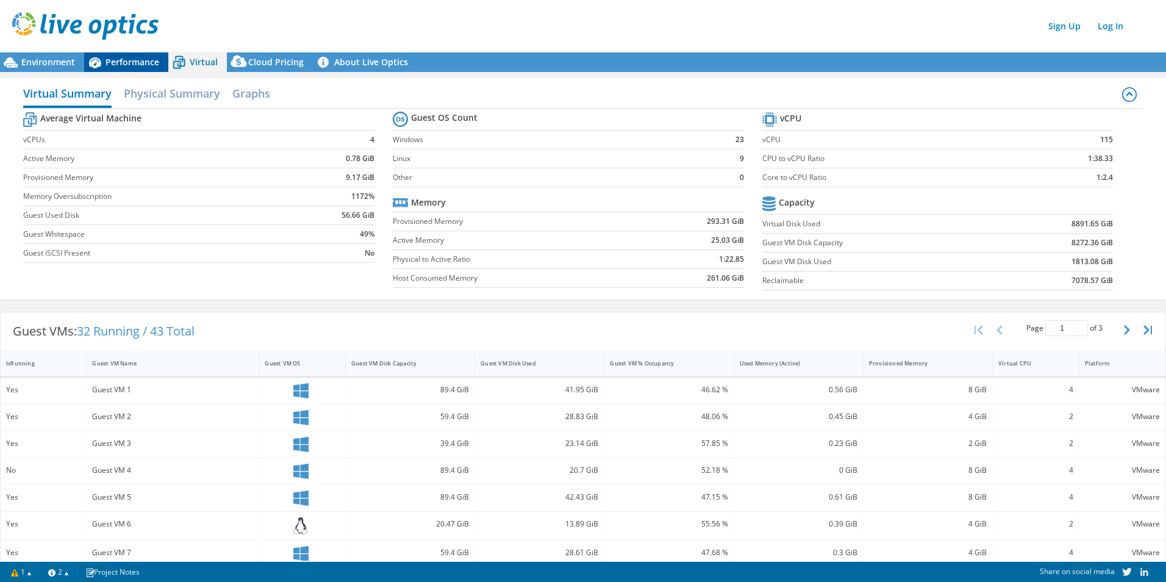
click at [132, 60] on span "Performance" at bounding box center [133, 62] width 54 height 12
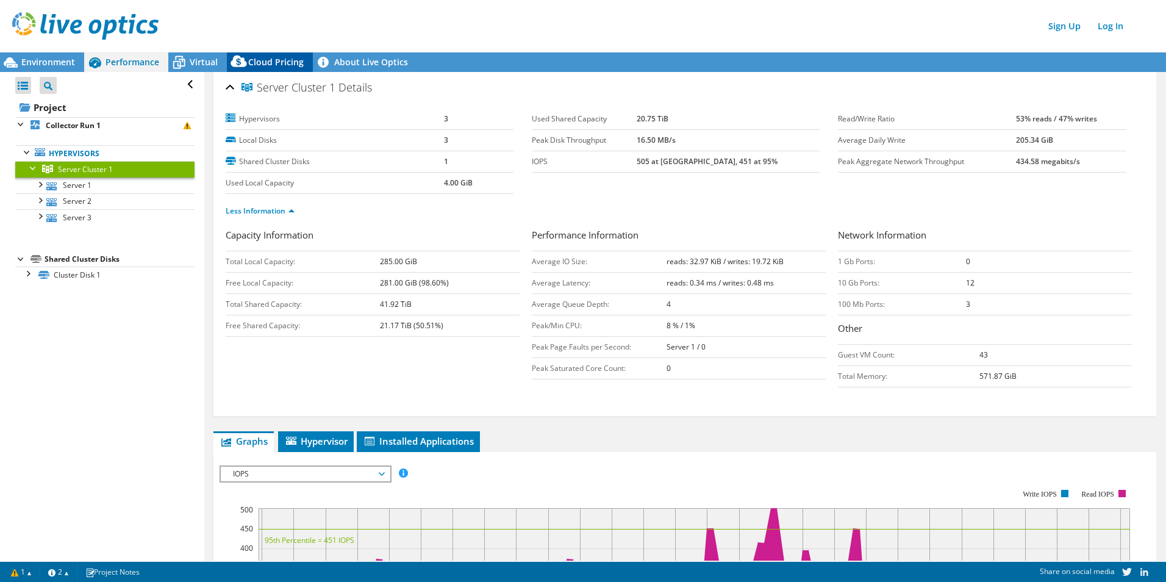
click at [257, 52] on div "Cloud Pricing" at bounding box center [270, 62] width 86 height 20
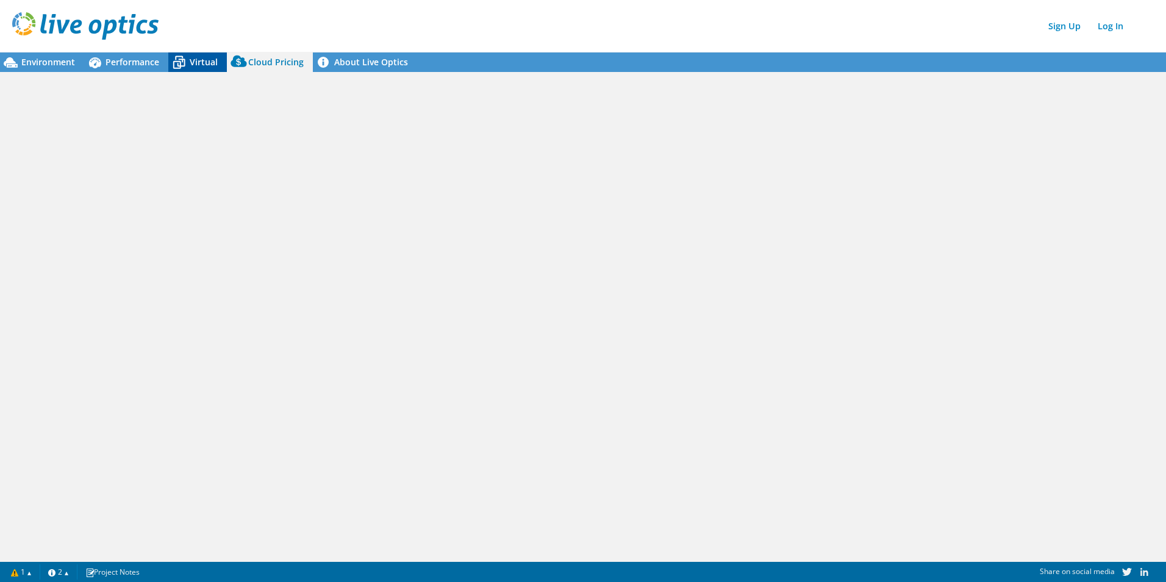
click at [185, 59] on icon at bounding box center [178, 62] width 21 height 21
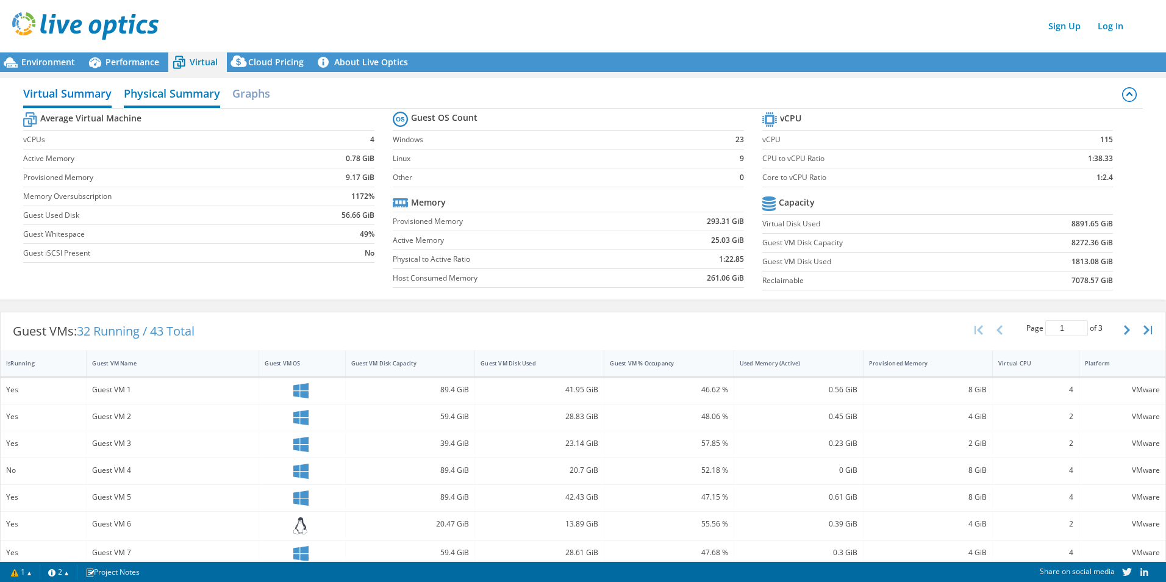
click at [154, 102] on h2 "Physical Summary" at bounding box center [172, 94] width 96 height 27
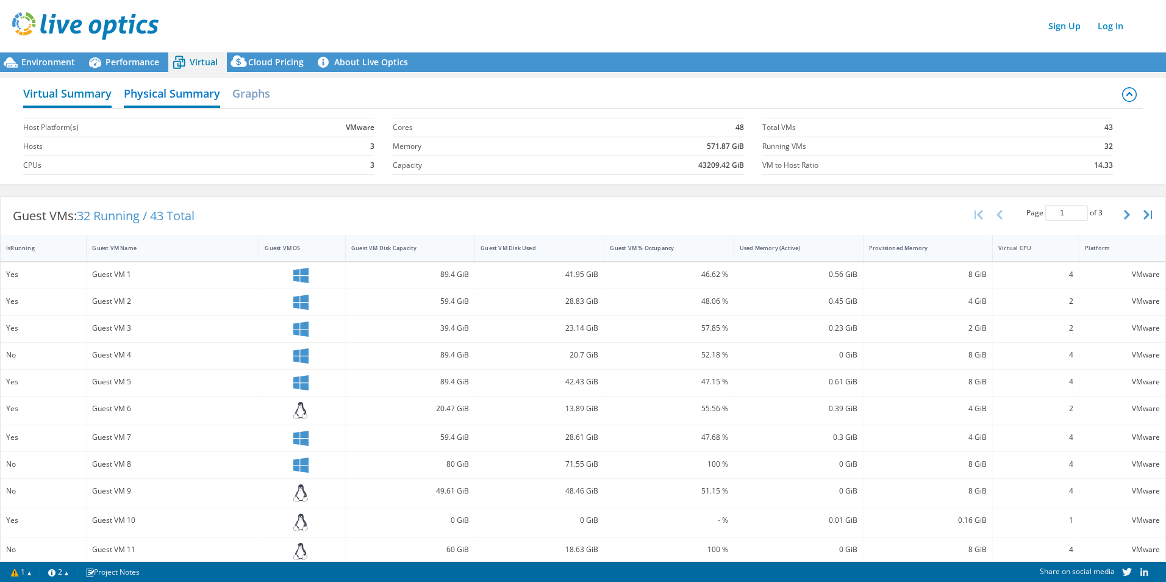
click at [85, 95] on h2 "Virtual Summary" at bounding box center [67, 94] width 88 height 27
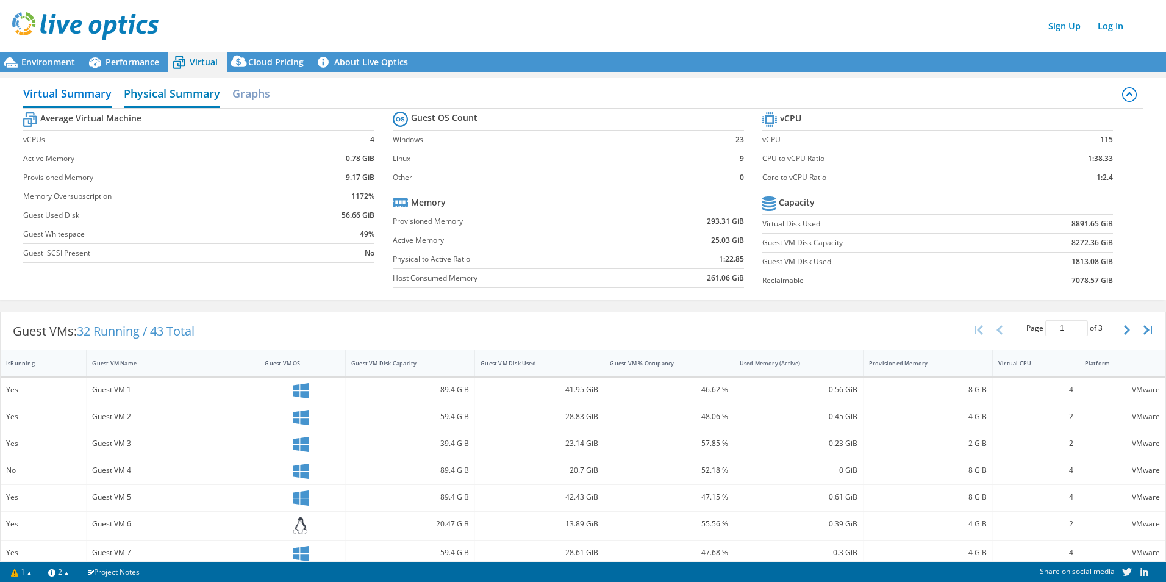
click at [186, 90] on h2 "Physical Summary" at bounding box center [172, 94] width 96 height 27
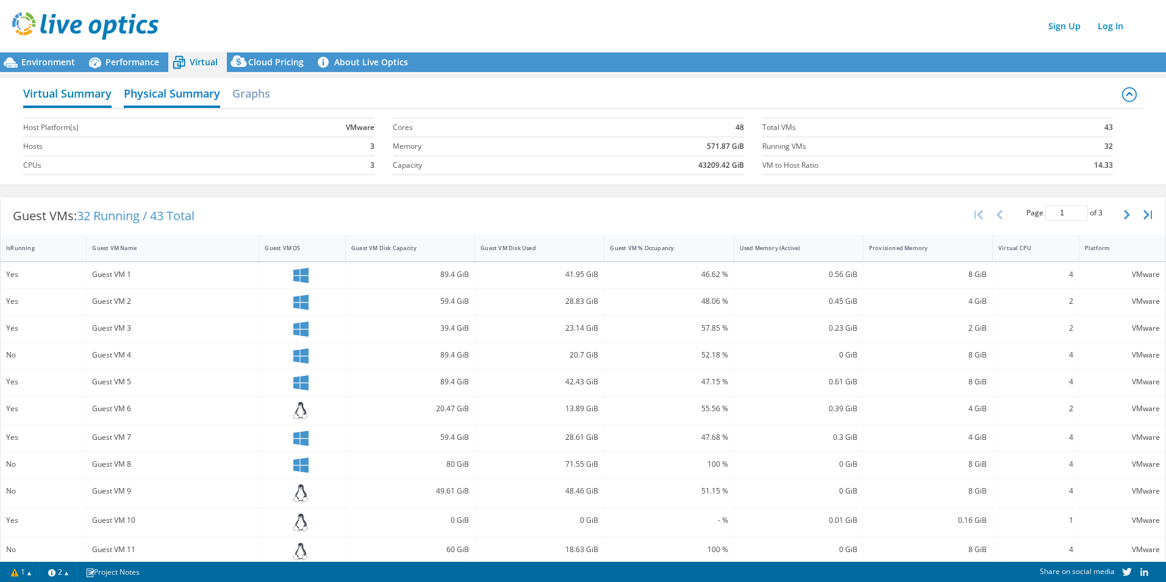
click at [49, 93] on h2 "Virtual Summary" at bounding box center [67, 94] width 88 height 27
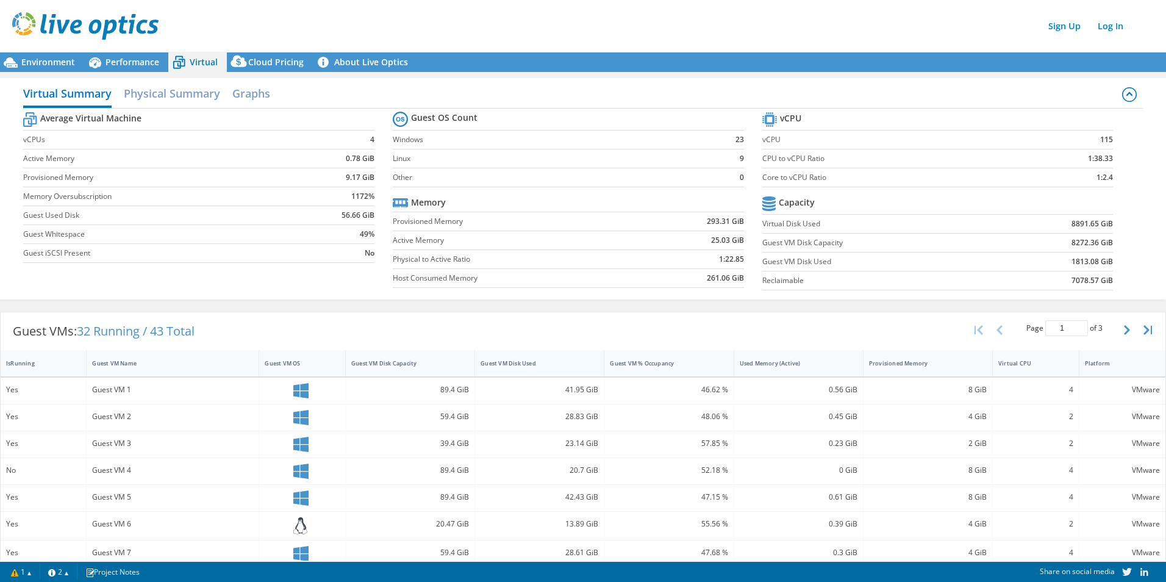
click at [524, 365] on div "Guest VM Disk Used" at bounding box center [532, 363] width 103 height 8
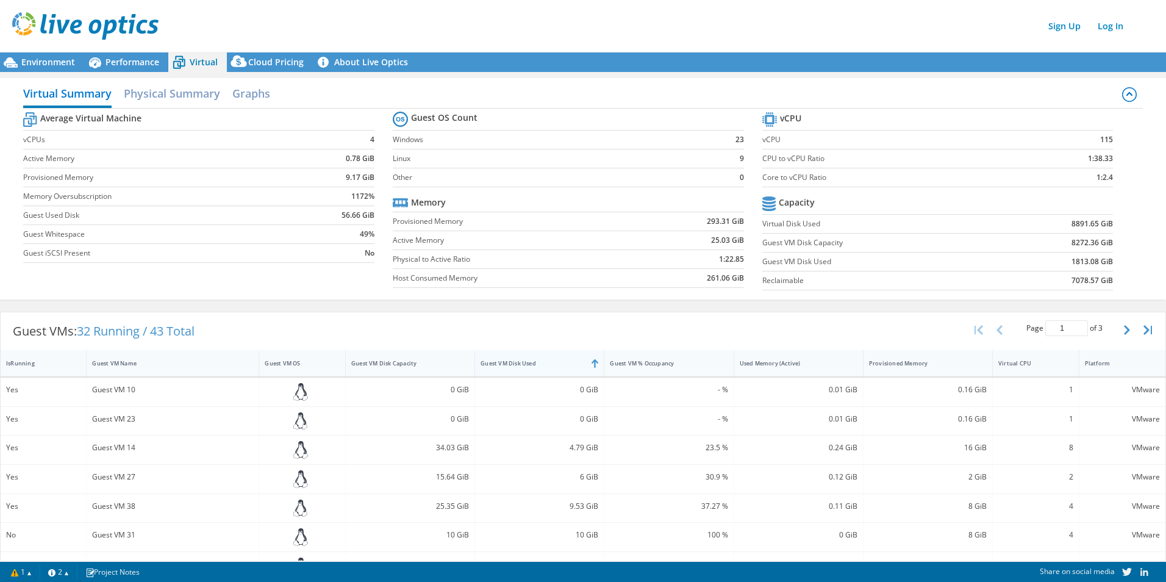
click at [524, 365] on div "Guest VM Disk Used" at bounding box center [532, 363] width 103 height 8
click at [54, 217] on label "Guest Used Disk" at bounding box center [160, 215] width 274 height 12
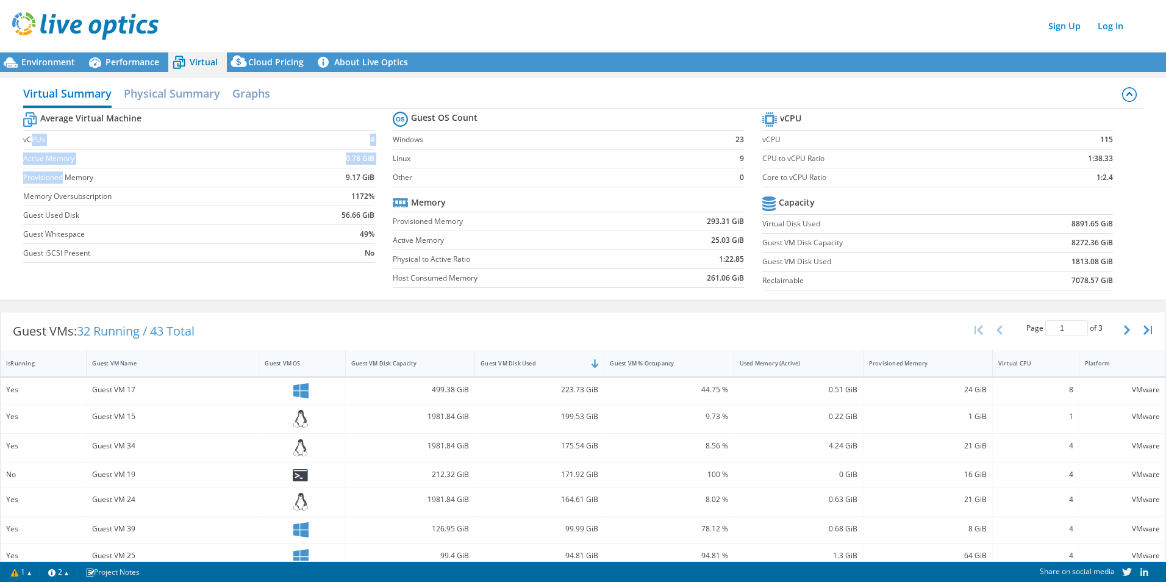
drag, startPoint x: 32, startPoint y: 138, endPoint x: 64, endPoint y: 179, distance: 52.1
click at [64, 179] on tbody "Average Virtual Machine vCPUs 4 Active Memory 0.78 GiB Provisioned Memory 9.17 …" at bounding box center [198, 186] width 351 height 154
drag, startPoint x: 64, startPoint y: 179, endPoint x: 115, endPoint y: 192, distance: 52.7
click at [115, 192] on label "Memory Oversubscription" at bounding box center [160, 196] width 274 height 12
click at [132, 65] on span "Performance" at bounding box center [133, 62] width 54 height 12
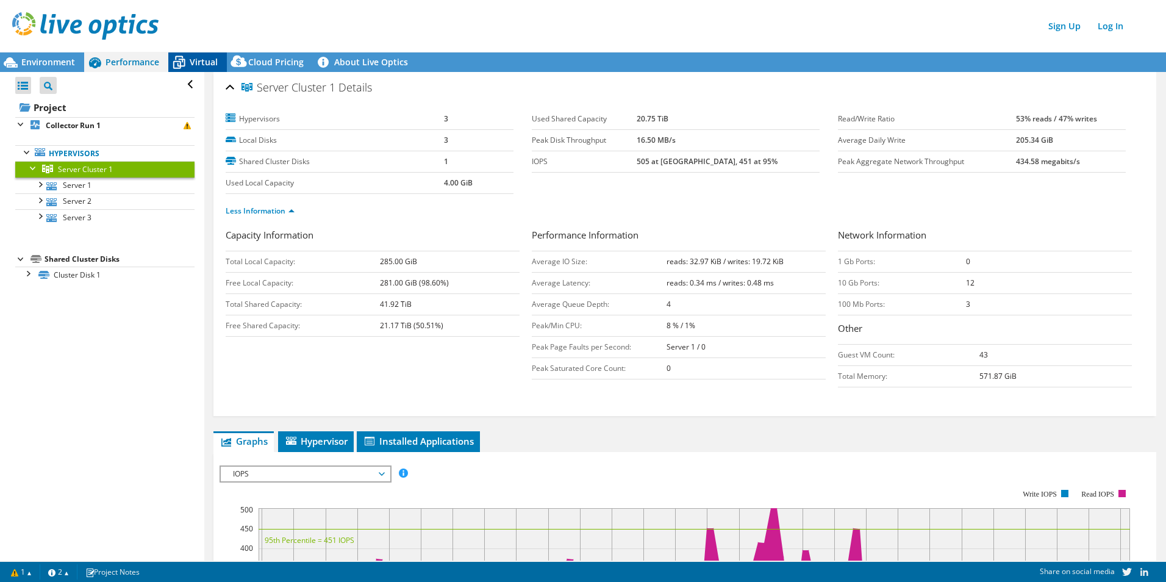
click at [204, 57] on span "Virtual" at bounding box center [204, 62] width 28 height 12
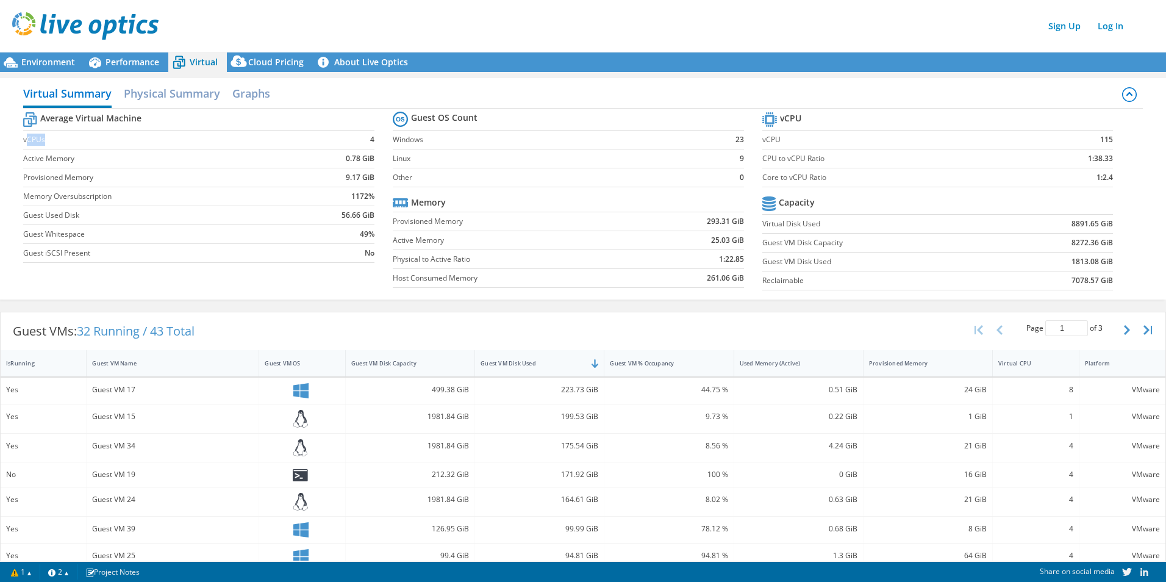
drag, startPoint x: 29, startPoint y: 139, endPoint x: 59, endPoint y: 139, distance: 30.5
click at [59, 139] on label "vCPUs" at bounding box center [160, 140] width 274 height 12
drag, startPoint x: 59, startPoint y: 139, endPoint x: 81, endPoint y: 152, distance: 24.9
click at [81, 152] on td "Active Memory" at bounding box center [160, 158] width 274 height 19
drag, startPoint x: 40, startPoint y: 120, endPoint x: 147, endPoint y: 121, distance: 107.4
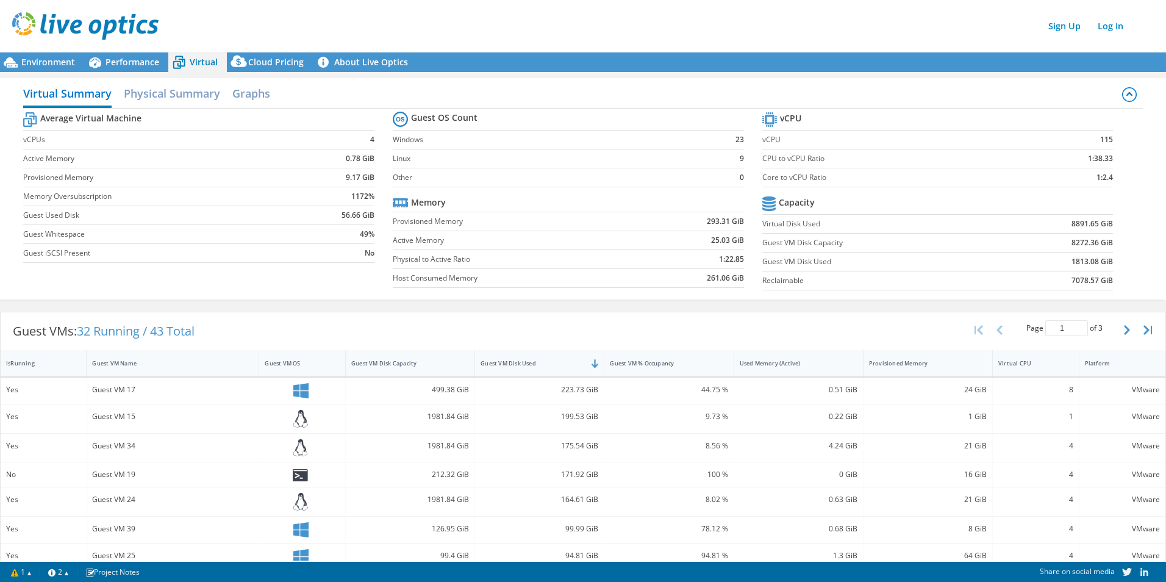
click at [147, 121] on tr "Average Virtual Machine" at bounding box center [198, 119] width 351 height 21
click at [146, 148] on td "vCPUs" at bounding box center [160, 140] width 274 height 19
click at [289, 223] on td "Guest Used Disk" at bounding box center [160, 215] width 274 height 19
click at [52, 66] on span "Environment" at bounding box center [48, 62] width 54 height 12
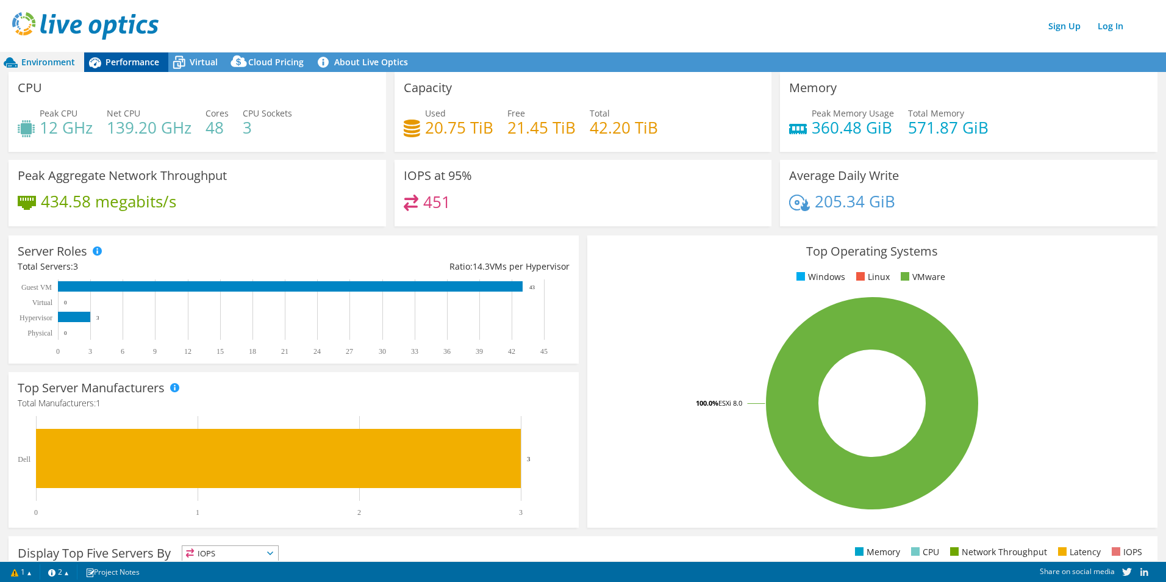
click at [124, 59] on span "Performance" at bounding box center [133, 62] width 54 height 12
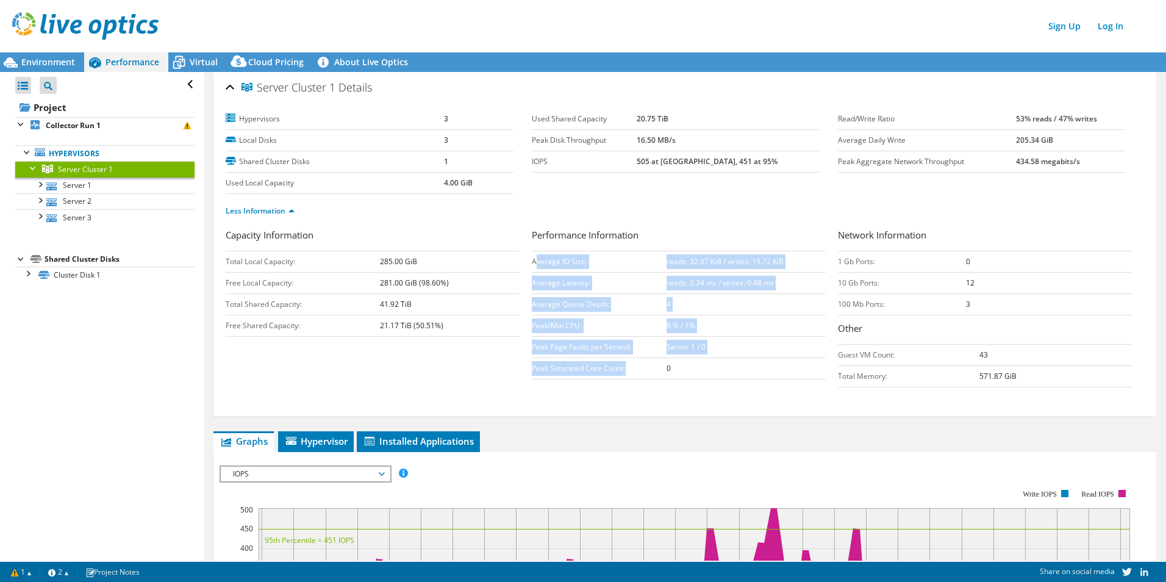
drag, startPoint x: 560, startPoint y: 263, endPoint x: 634, endPoint y: 362, distance: 123.7
click at [579, 362] on tbody "Average IO Size: reads: 32.97 KiB / writes: 19.72 KiB Average Latency: reads: 0…" at bounding box center [679, 315] width 294 height 128
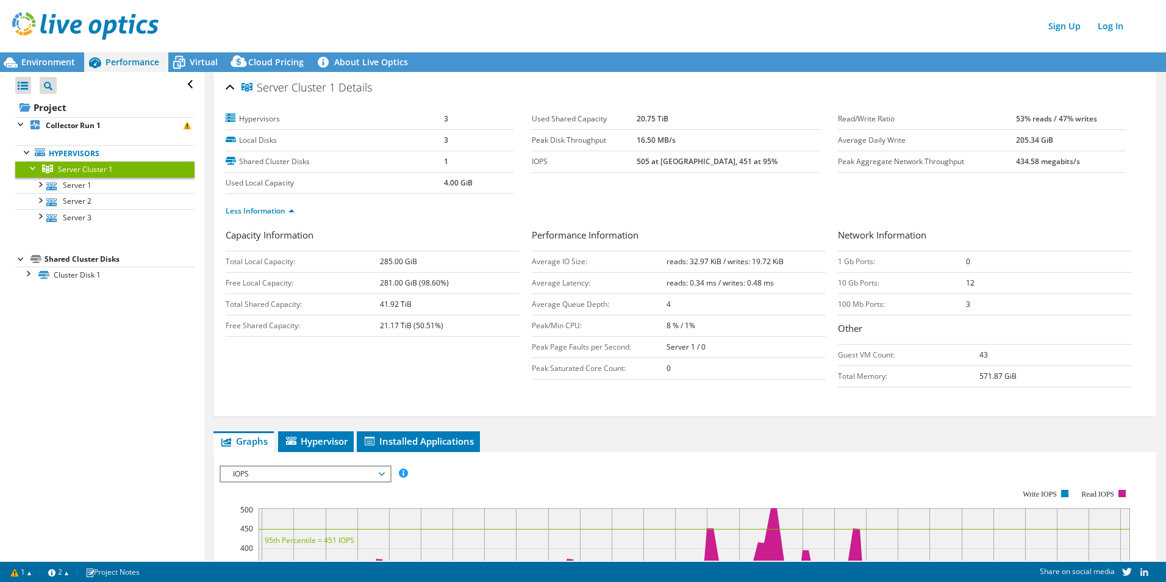
drag, startPoint x: 633, startPoint y: 362, endPoint x: 455, endPoint y: 296, distance: 189.1
click at [455, 296] on td "41.92 TiB" at bounding box center [450, 304] width 140 height 21
click at [173, 62] on icon at bounding box center [179, 64] width 12 height 10
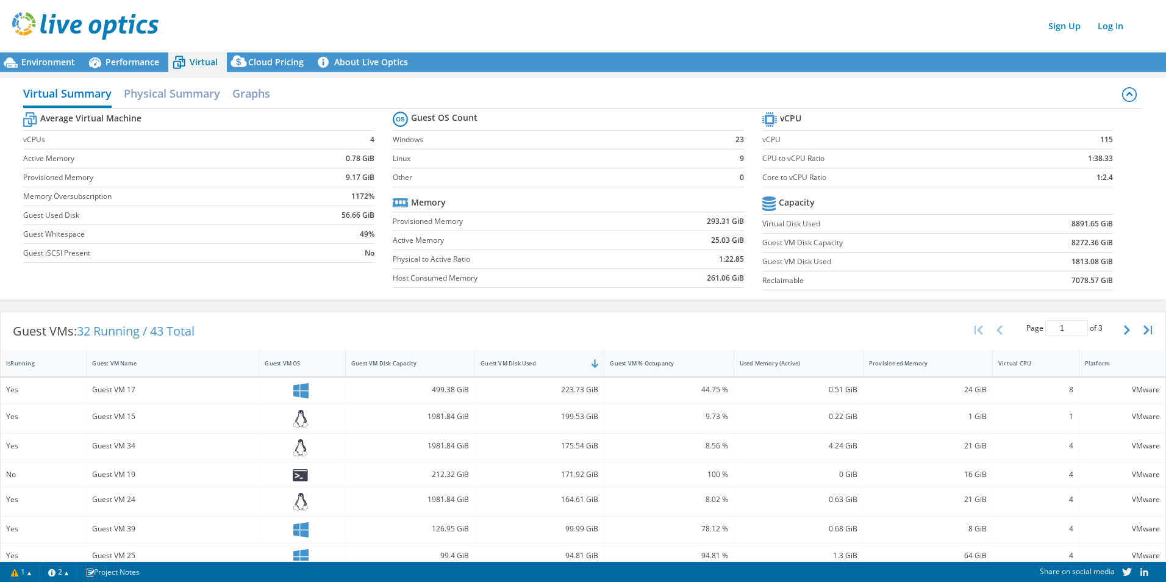
click at [459, 242] on label "Active Memory" at bounding box center [517, 240] width 249 height 12
click at [38, 57] on span "Environment" at bounding box center [48, 62] width 54 height 12
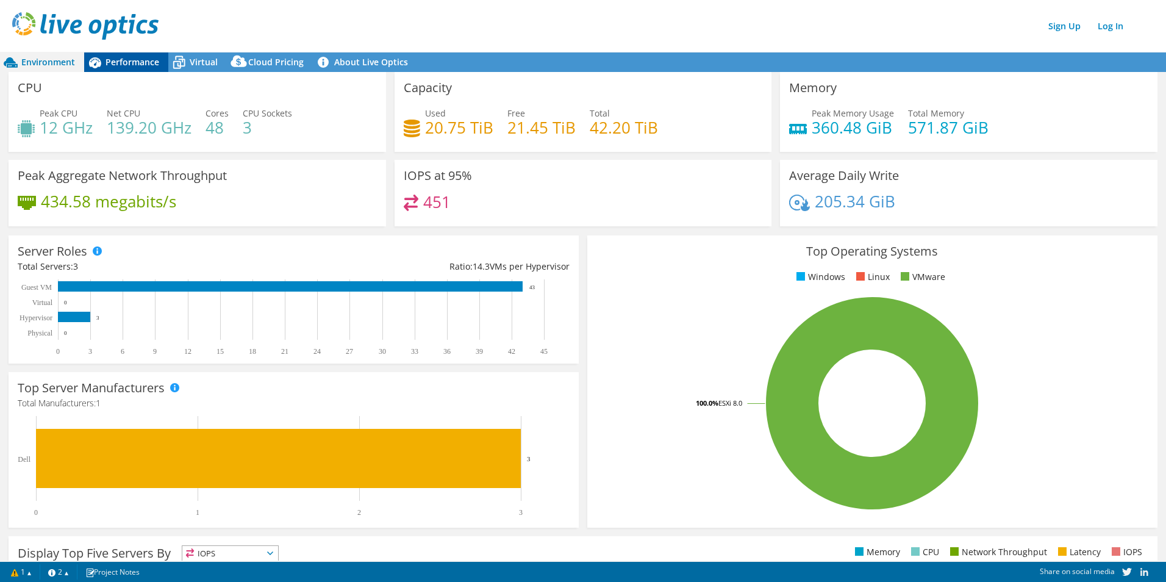
click at [131, 59] on span "Performance" at bounding box center [133, 62] width 54 height 12
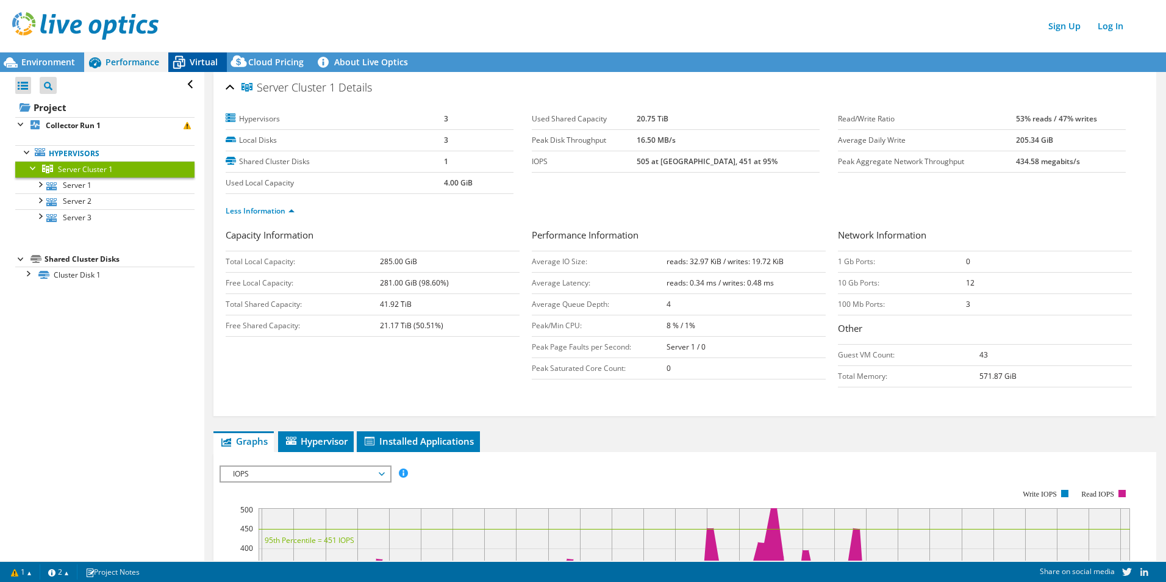
click at [184, 63] on icon at bounding box center [179, 64] width 12 height 10
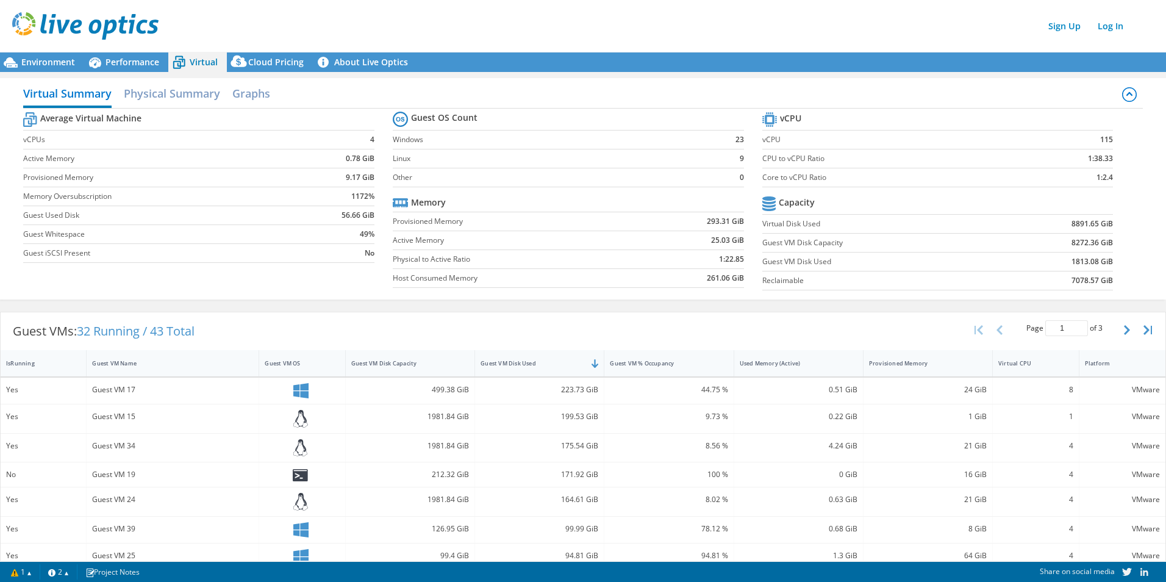
click at [492, 34] on div "Sign Up Log In" at bounding box center [595, 25] width 1166 height 27
click at [49, 56] on span "Environment" at bounding box center [48, 62] width 54 height 12
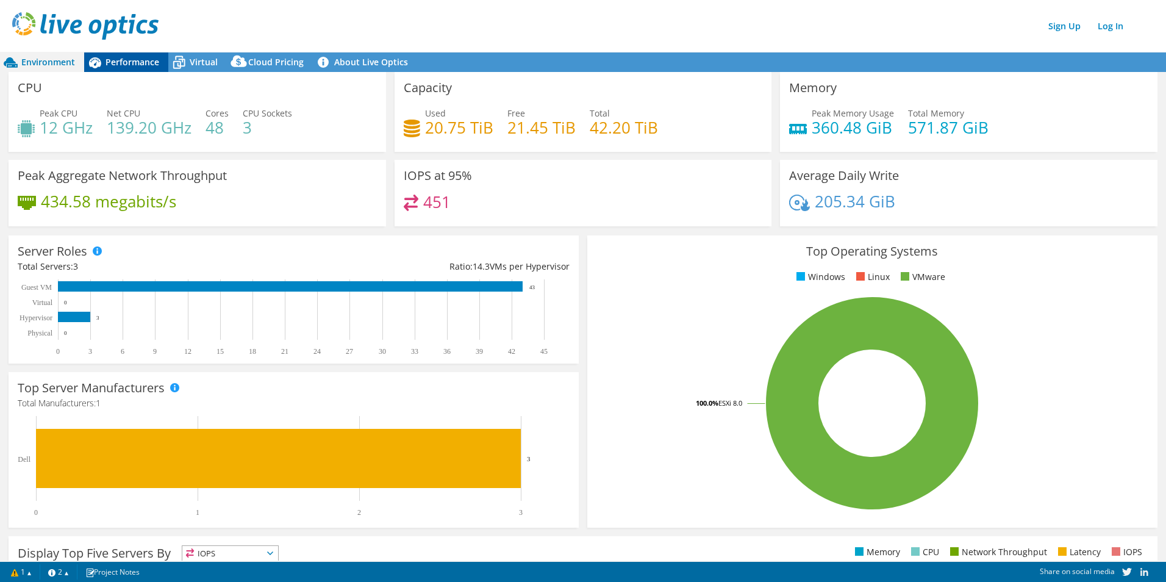
click at [137, 70] on div "Performance" at bounding box center [126, 62] width 84 height 20
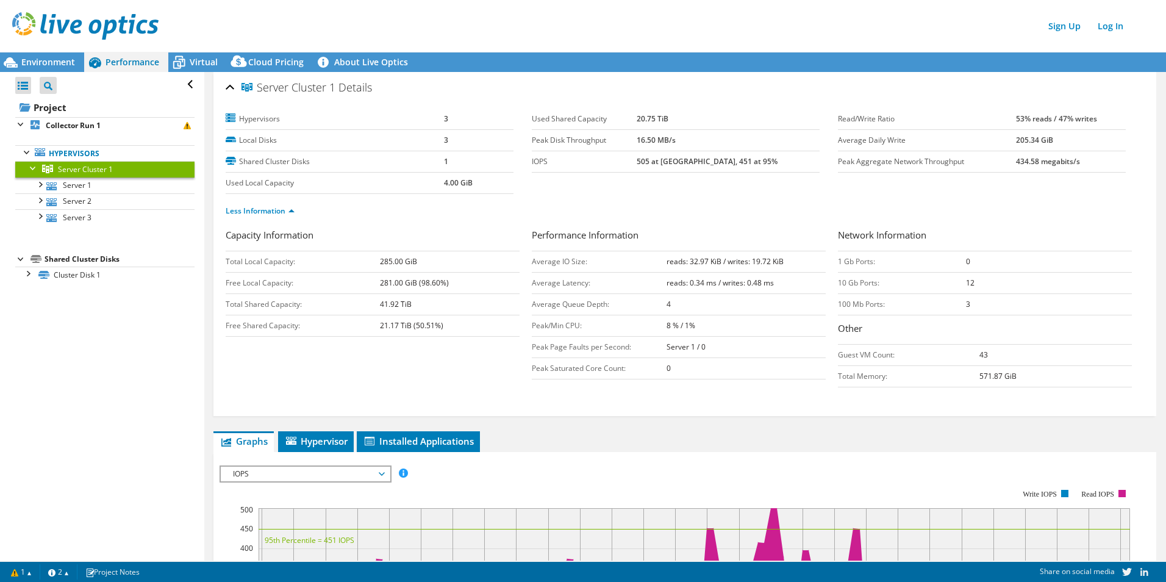
click at [456, 210] on ul "Less Information" at bounding box center [685, 209] width 919 height 16
click at [200, 61] on span "Virtual" at bounding box center [204, 62] width 28 height 12
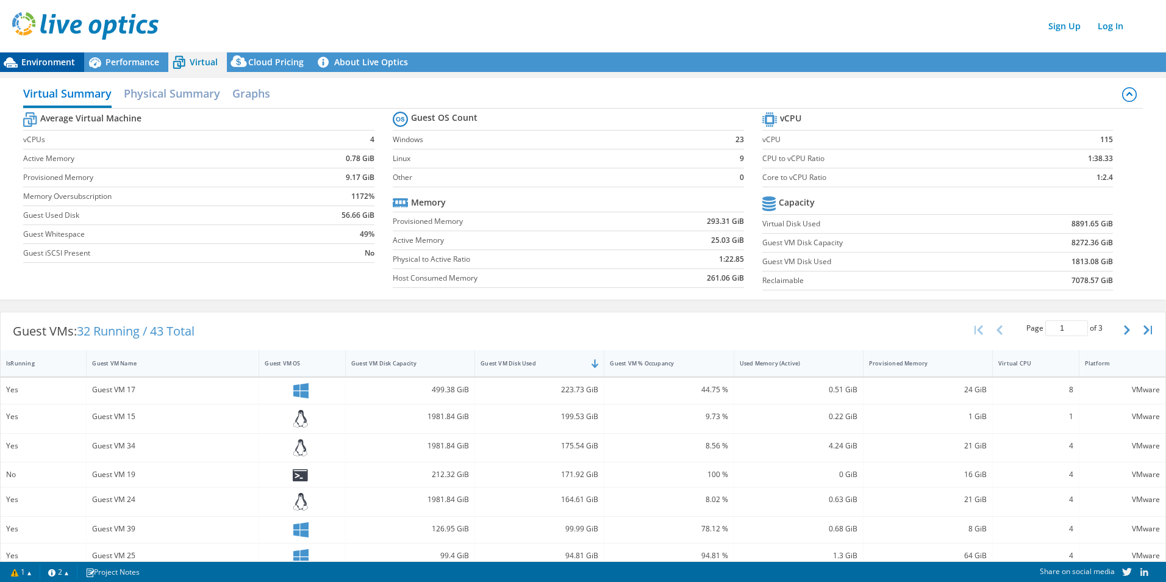
click at [59, 55] on div "Environment" at bounding box center [42, 62] width 84 height 20
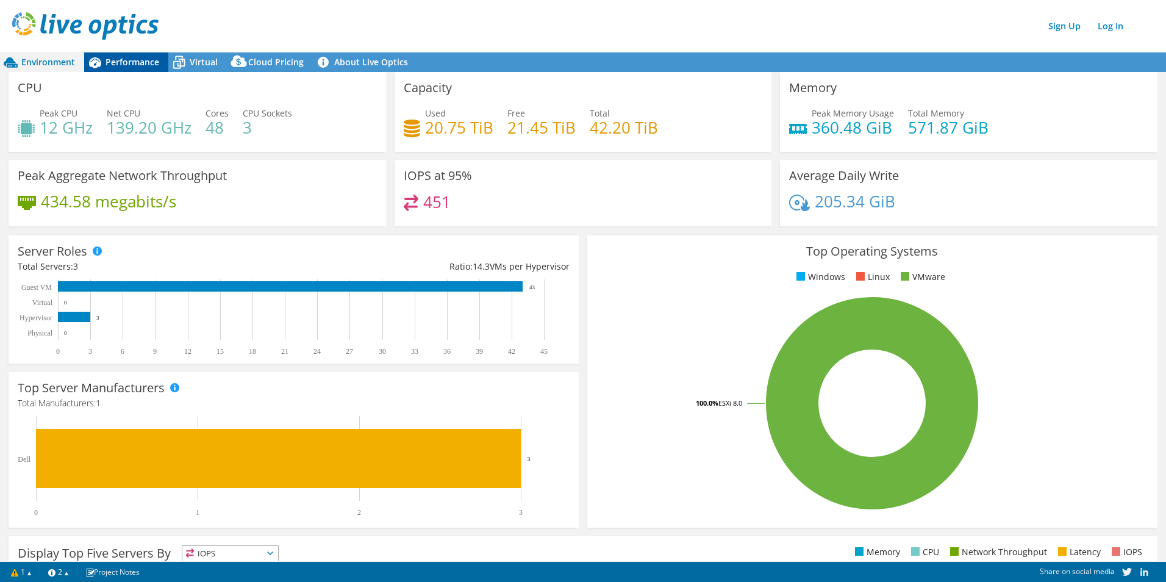
click at [118, 62] on span "Performance" at bounding box center [133, 62] width 54 height 12
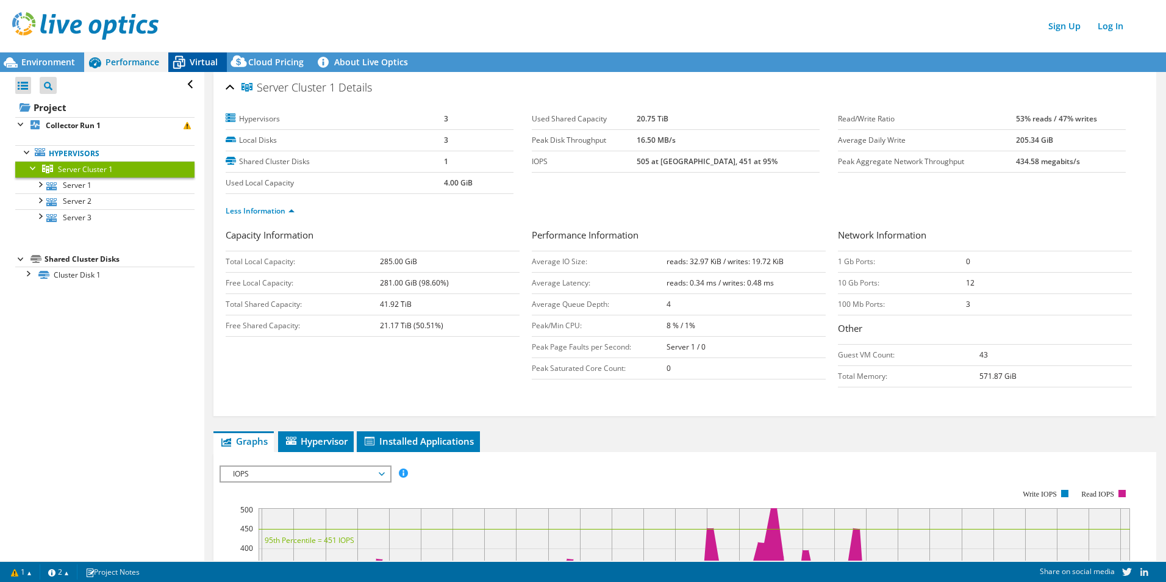
click at [178, 61] on icon at bounding box center [179, 64] width 12 height 10
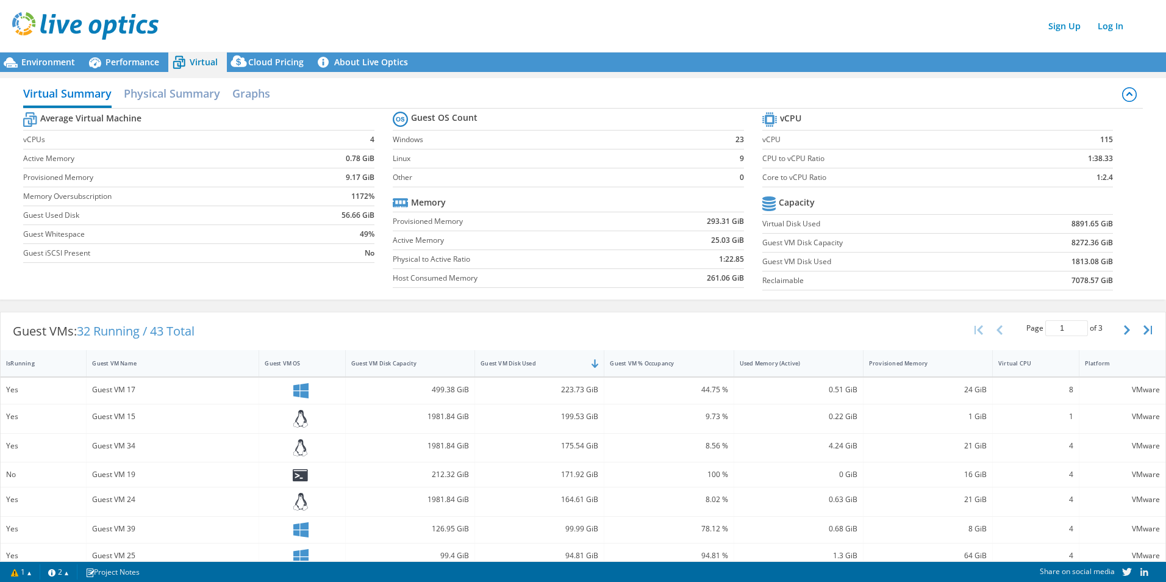
click at [56, 218] on label "Guest Used Disk" at bounding box center [160, 215] width 274 height 12
click at [55, 218] on label "Guest Used Disk" at bounding box center [160, 215] width 274 height 12
drag, startPoint x: 55, startPoint y: 218, endPoint x: 46, endPoint y: 231, distance: 15.7
click at [46, 231] on label "Guest Whitespace" at bounding box center [160, 234] width 274 height 12
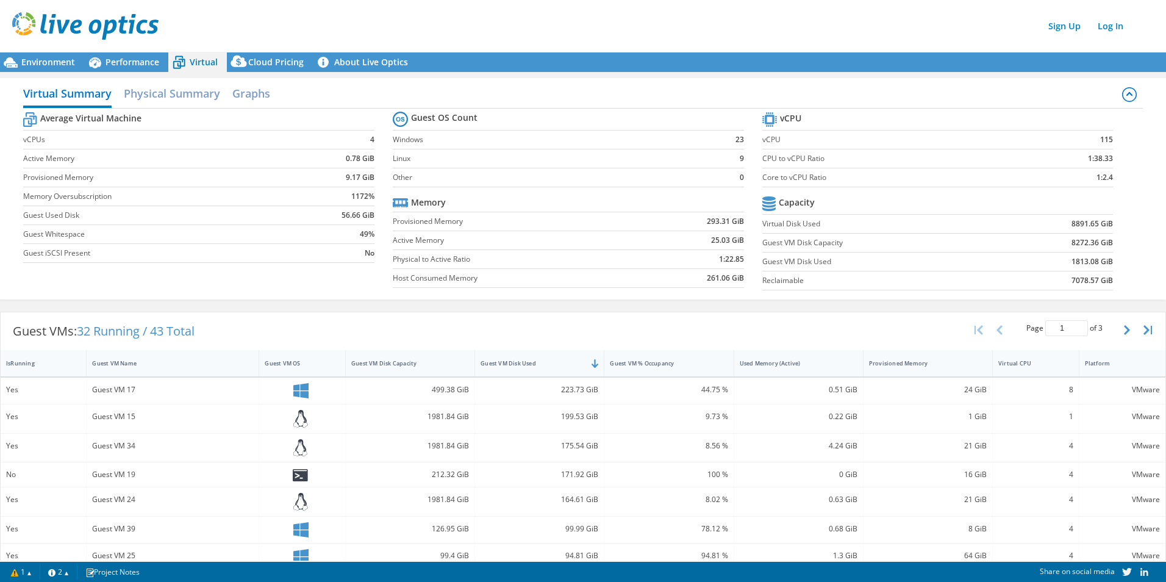
click at [343, 215] on b "56.66 GiB" at bounding box center [358, 215] width 33 height 12
click at [343, 220] on b "56.66 GiB" at bounding box center [358, 215] width 33 height 12
click at [52, 61] on span "Environment" at bounding box center [48, 62] width 54 height 12
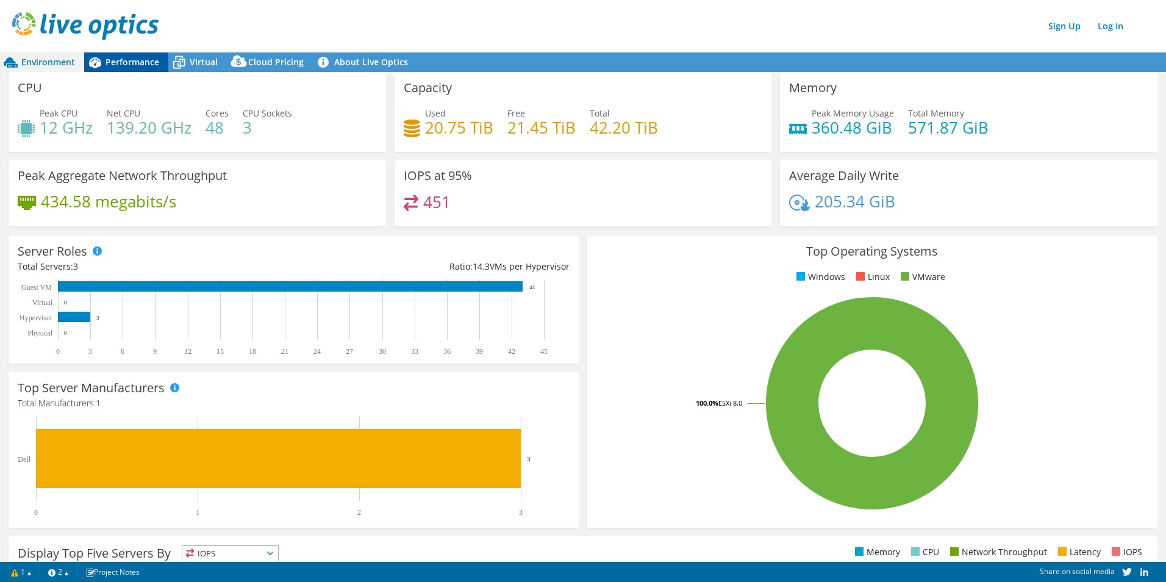
click at [131, 61] on span "Performance" at bounding box center [133, 62] width 54 height 12
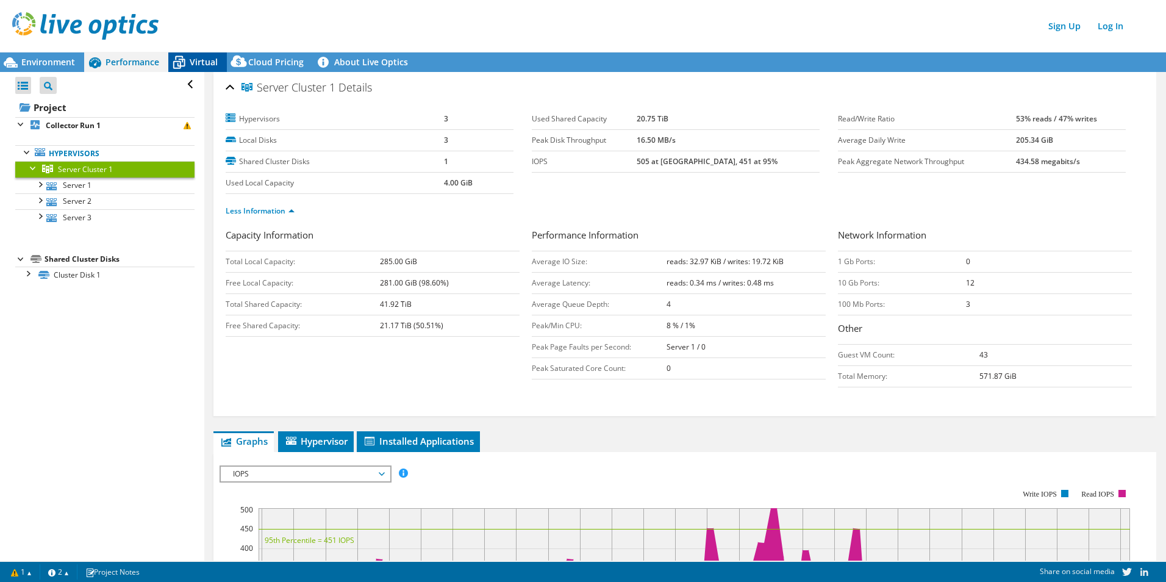
click at [171, 55] on icon at bounding box center [178, 62] width 21 height 21
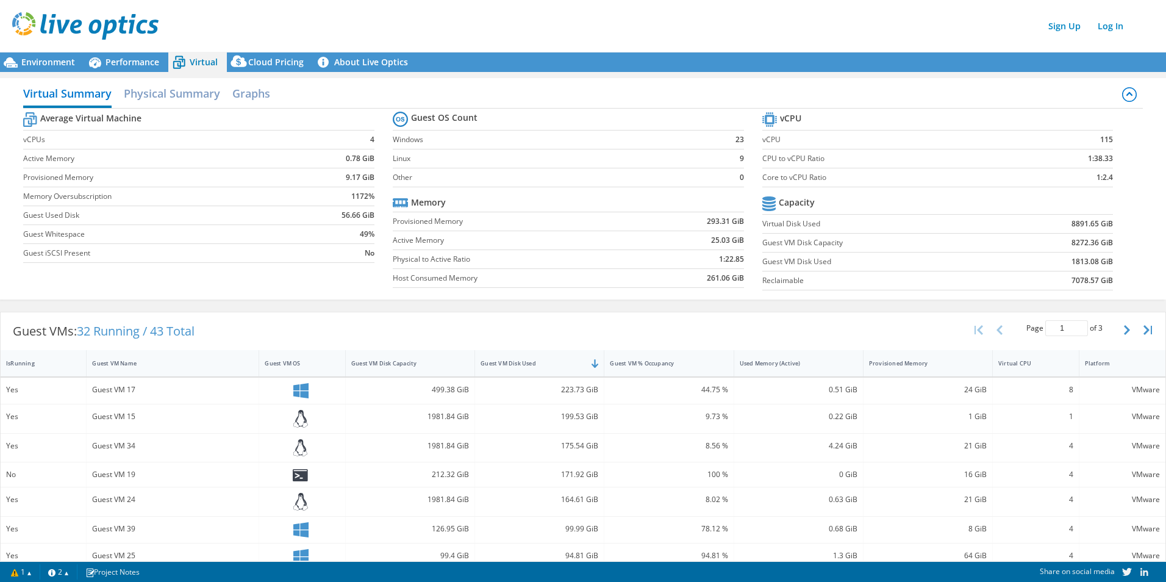
click at [579, 247] on label "Guest VM Disk Capacity" at bounding box center [880, 243] width 237 height 12
drag, startPoint x: 805, startPoint y: 247, endPoint x: 763, endPoint y: 249, distance: 42.2
click at [579, 249] on td "Guest VM Disk Capacity" at bounding box center [880, 243] width 237 height 19
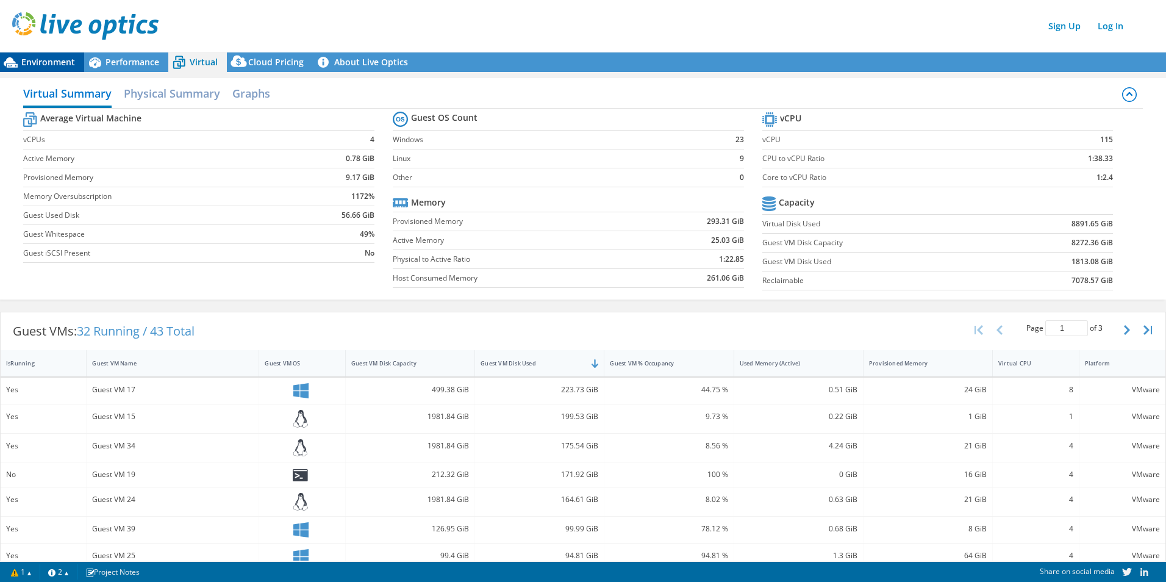
click at [47, 60] on span "Environment" at bounding box center [48, 62] width 54 height 12
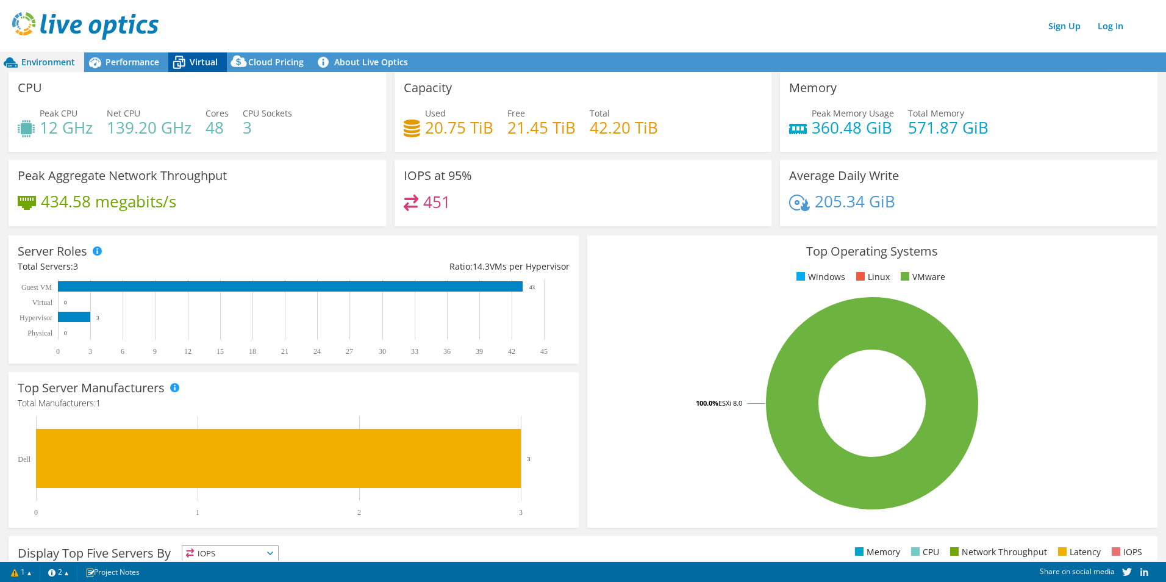
click at [186, 61] on icon at bounding box center [178, 62] width 21 height 21
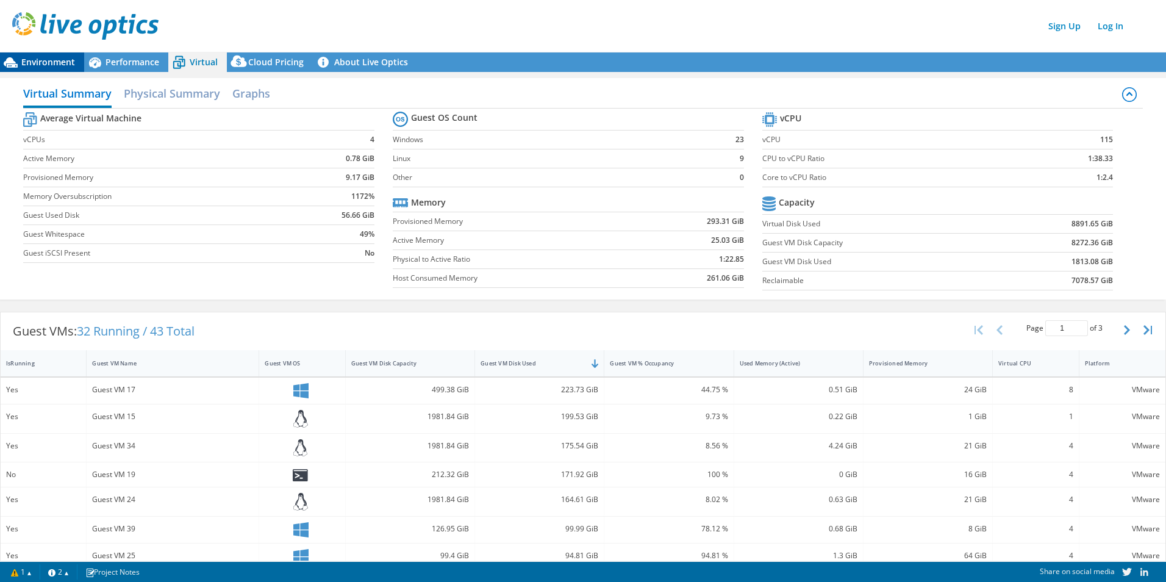
click at [45, 55] on div "Environment" at bounding box center [42, 62] width 84 height 20
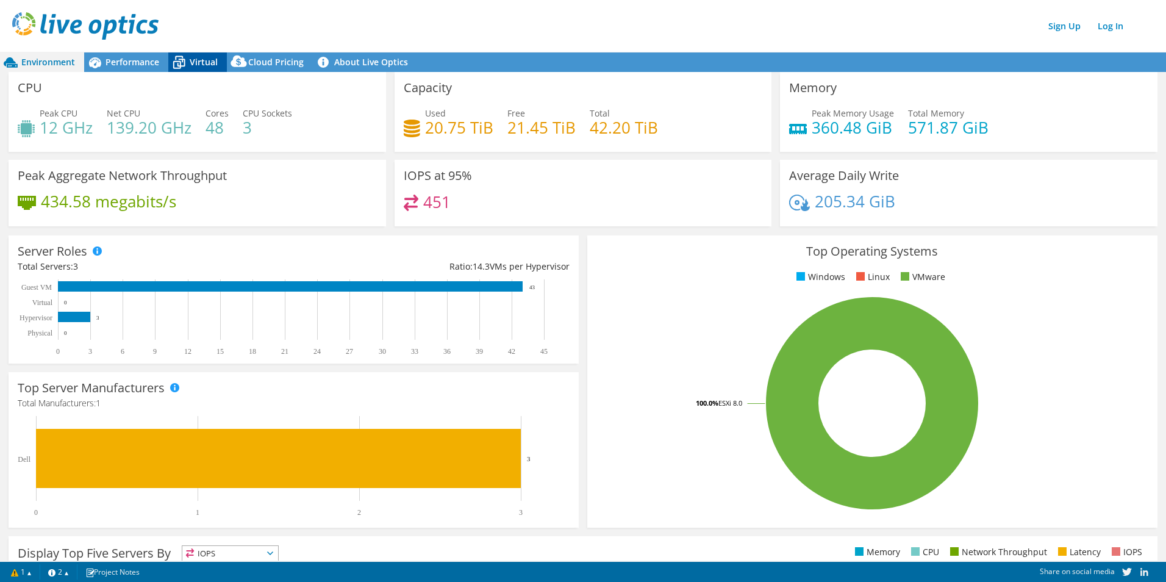
click at [200, 59] on span "Virtual" at bounding box center [204, 62] width 28 height 12
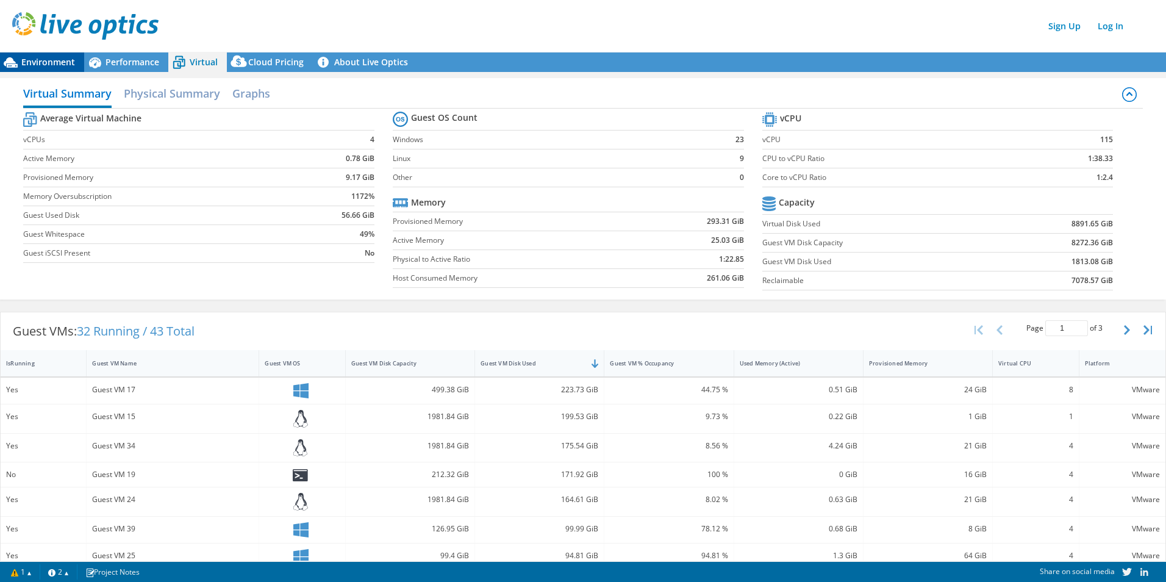
click at [24, 67] on span "Environment" at bounding box center [48, 62] width 54 height 12
